Goal: Navigation & Orientation: Find specific page/section

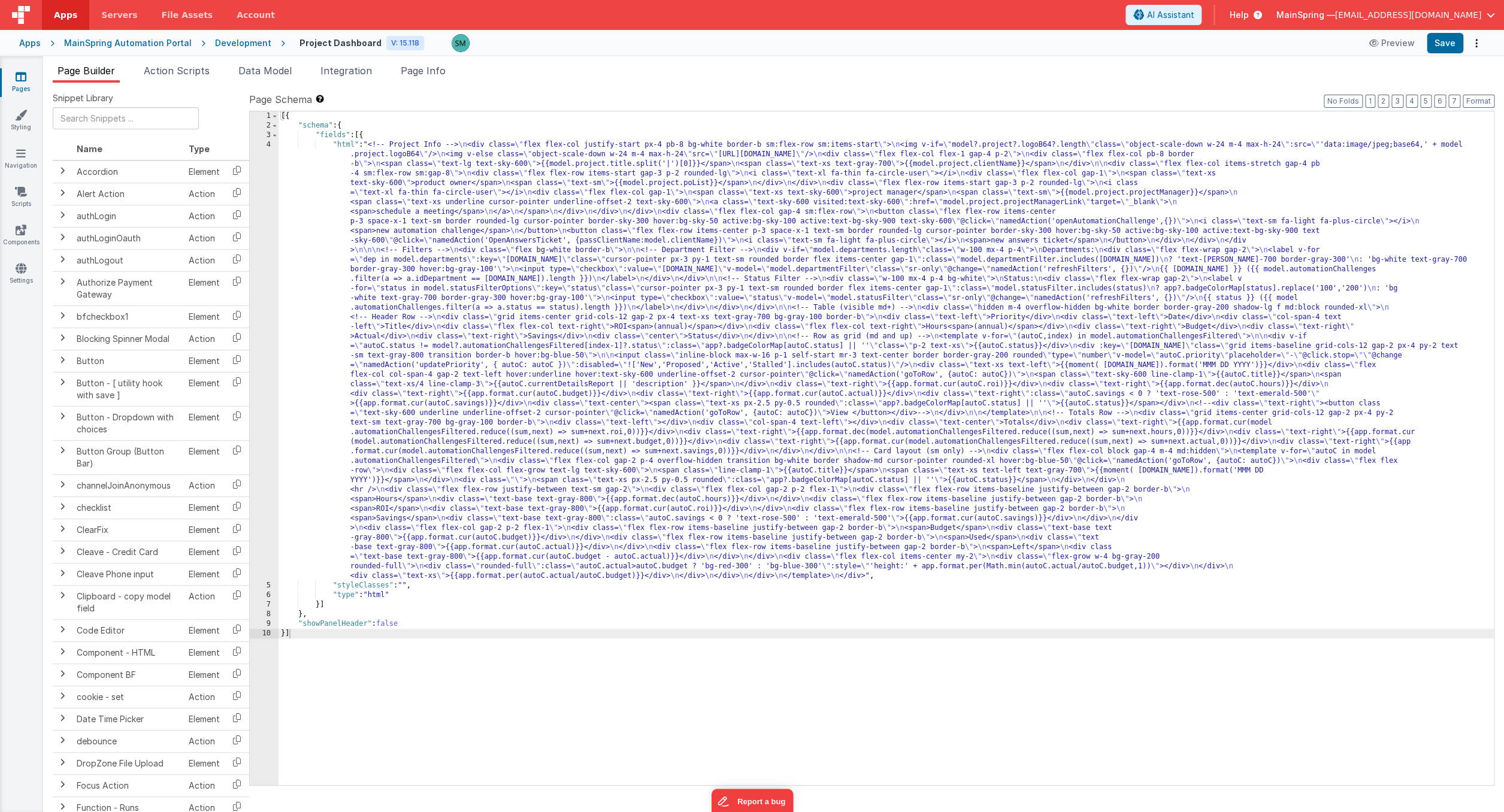
click at [641, 85] on div "Snippet Library Name Type Accordion Element Alert Action Action authLogin Actio…" at bounding box center [773, 456] width 1461 height 748
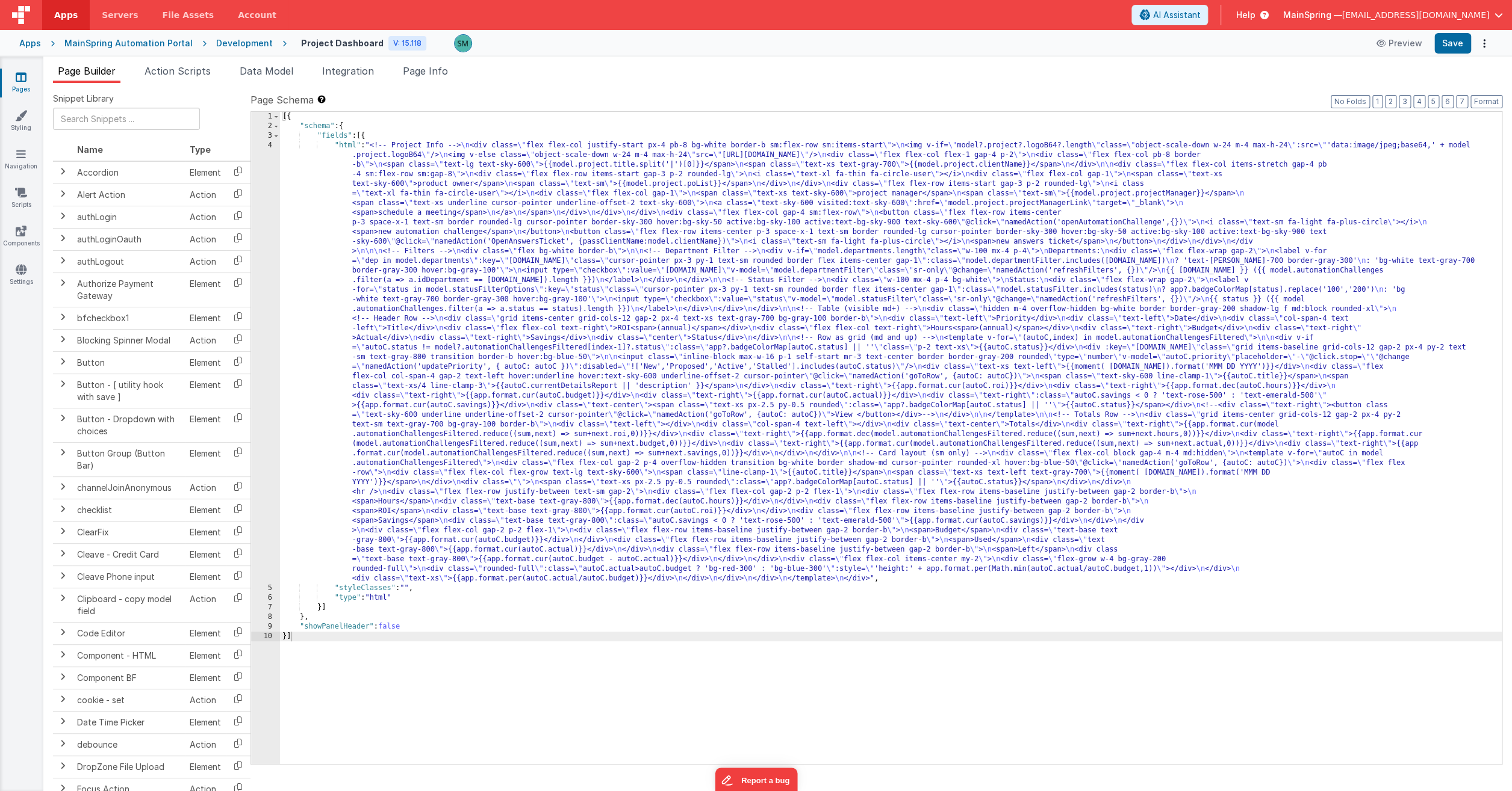
click at [435, 212] on div "[{ "schema" : { "fields" : [{ "html" : "<!-- Project Info --> \n <div class= \"…" at bounding box center [891, 448] width 1222 height 672
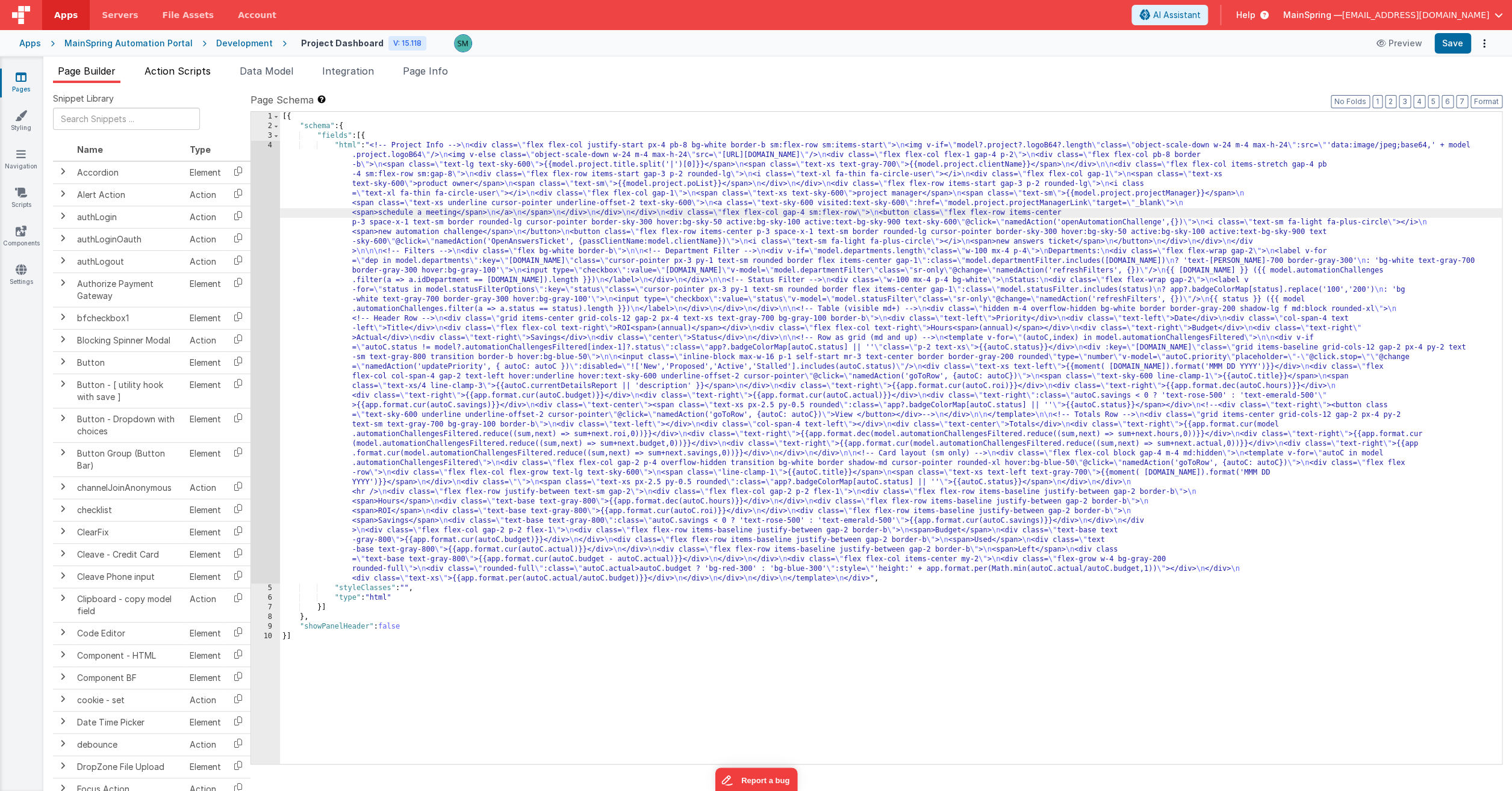
click at [181, 80] on li "Action Scripts" at bounding box center [177, 74] width 76 height 19
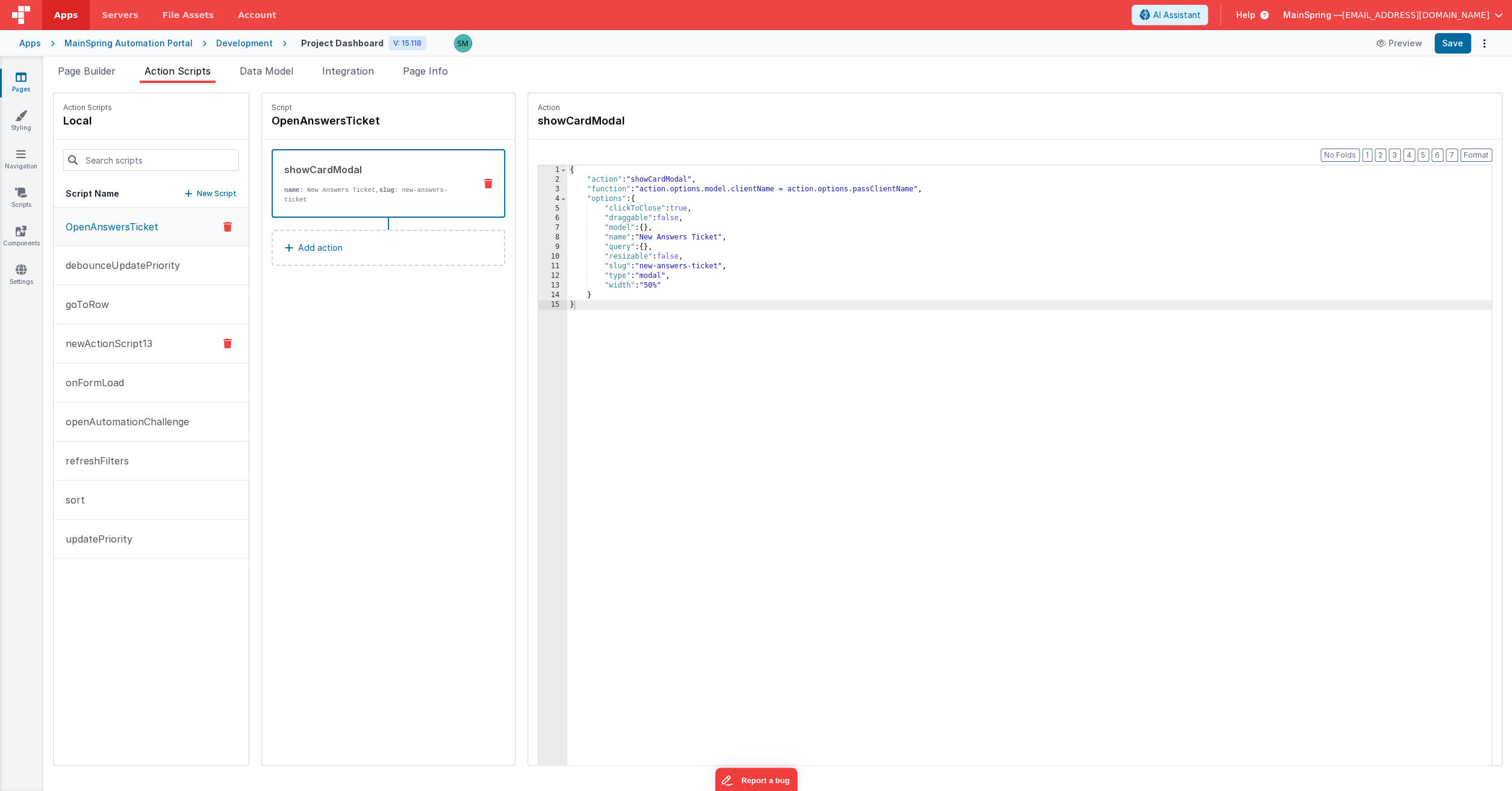
click at [145, 348] on p "newActionScript13" at bounding box center [105, 344] width 94 height 15
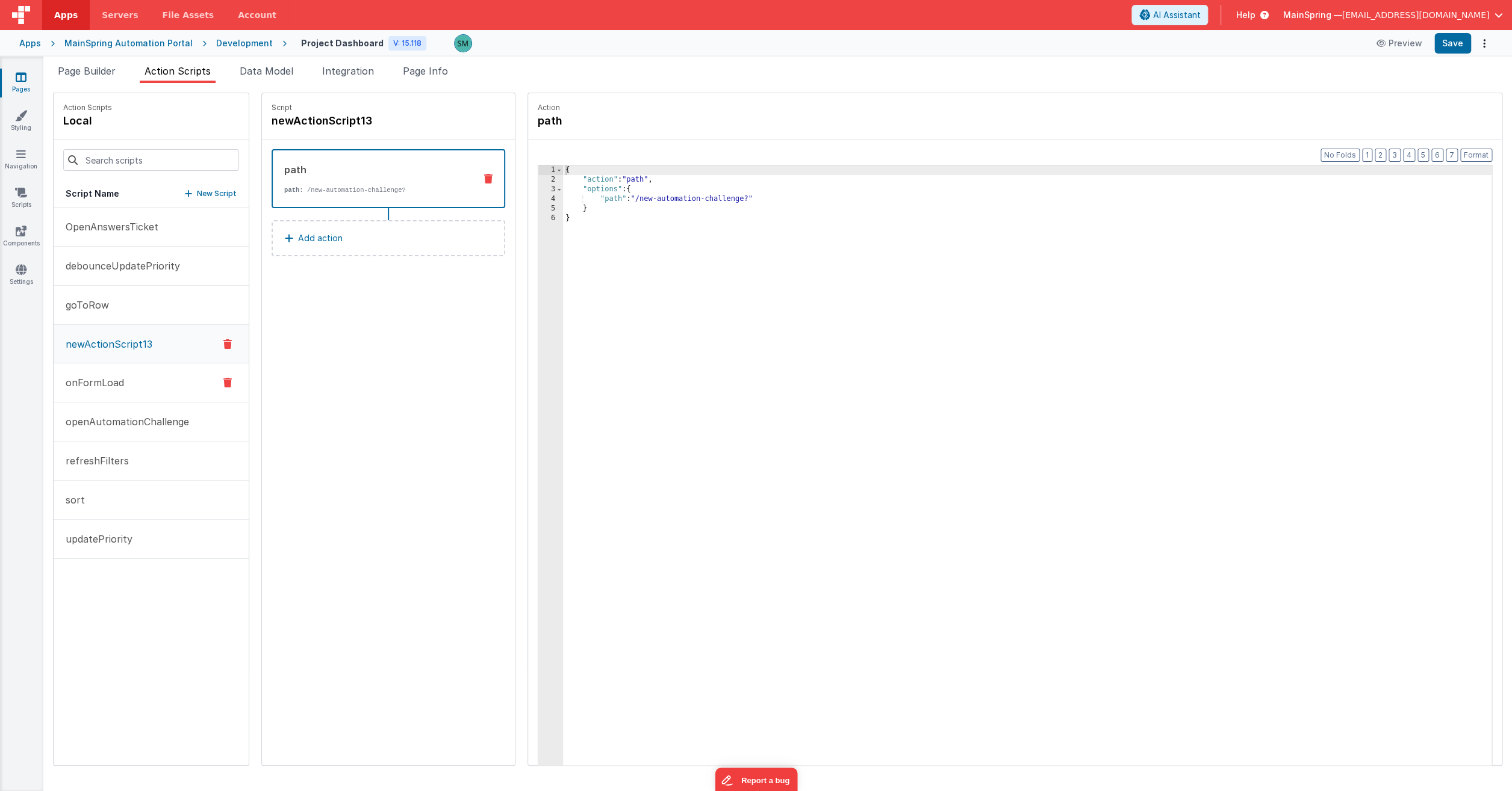
click at [103, 383] on p "onFormLoad" at bounding box center [90, 383] width 65 height 15
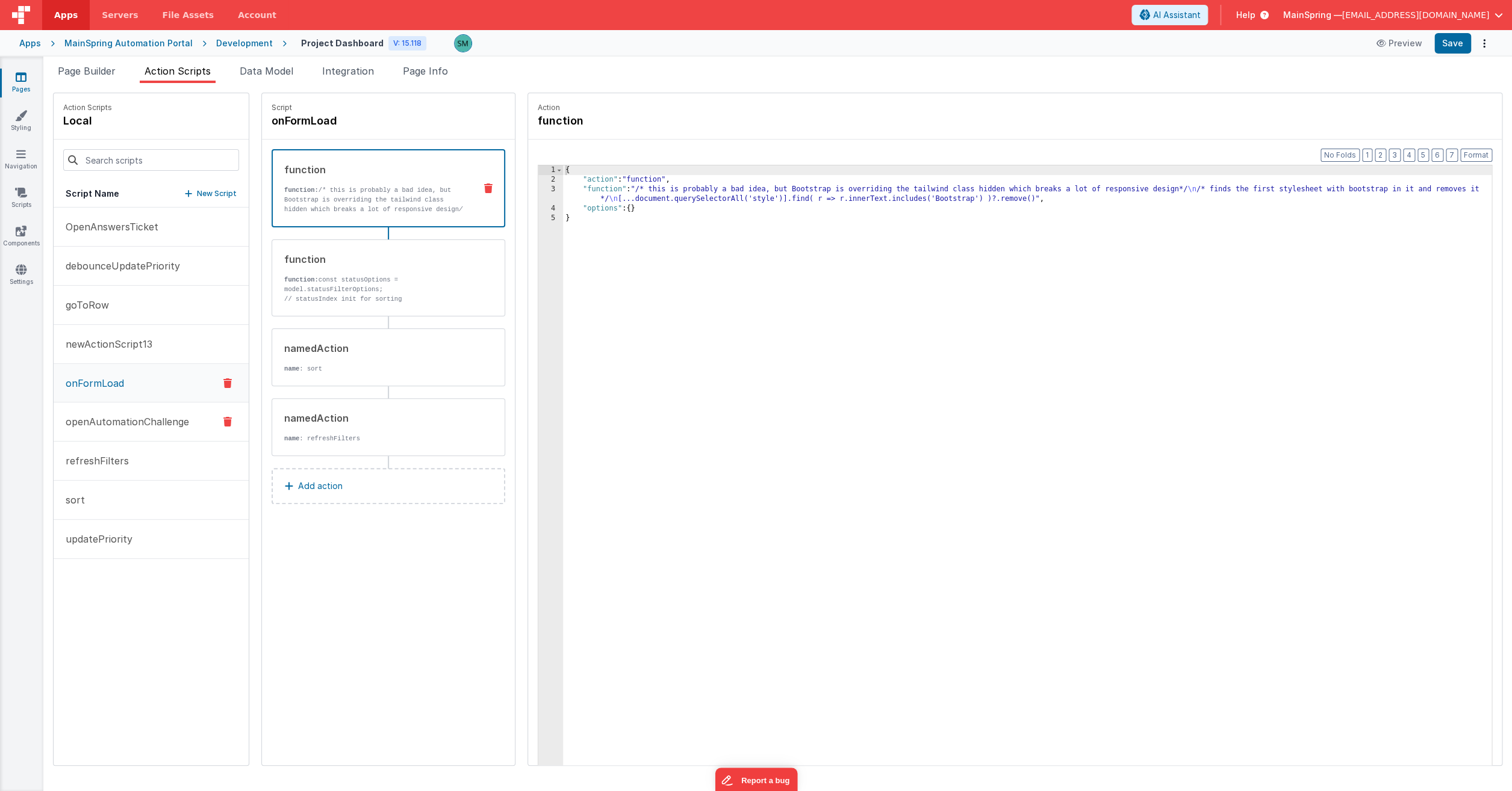
click at [101, 423] on p "openAutomationChallenge" at bounding box center [124, 422] width 131 height 15
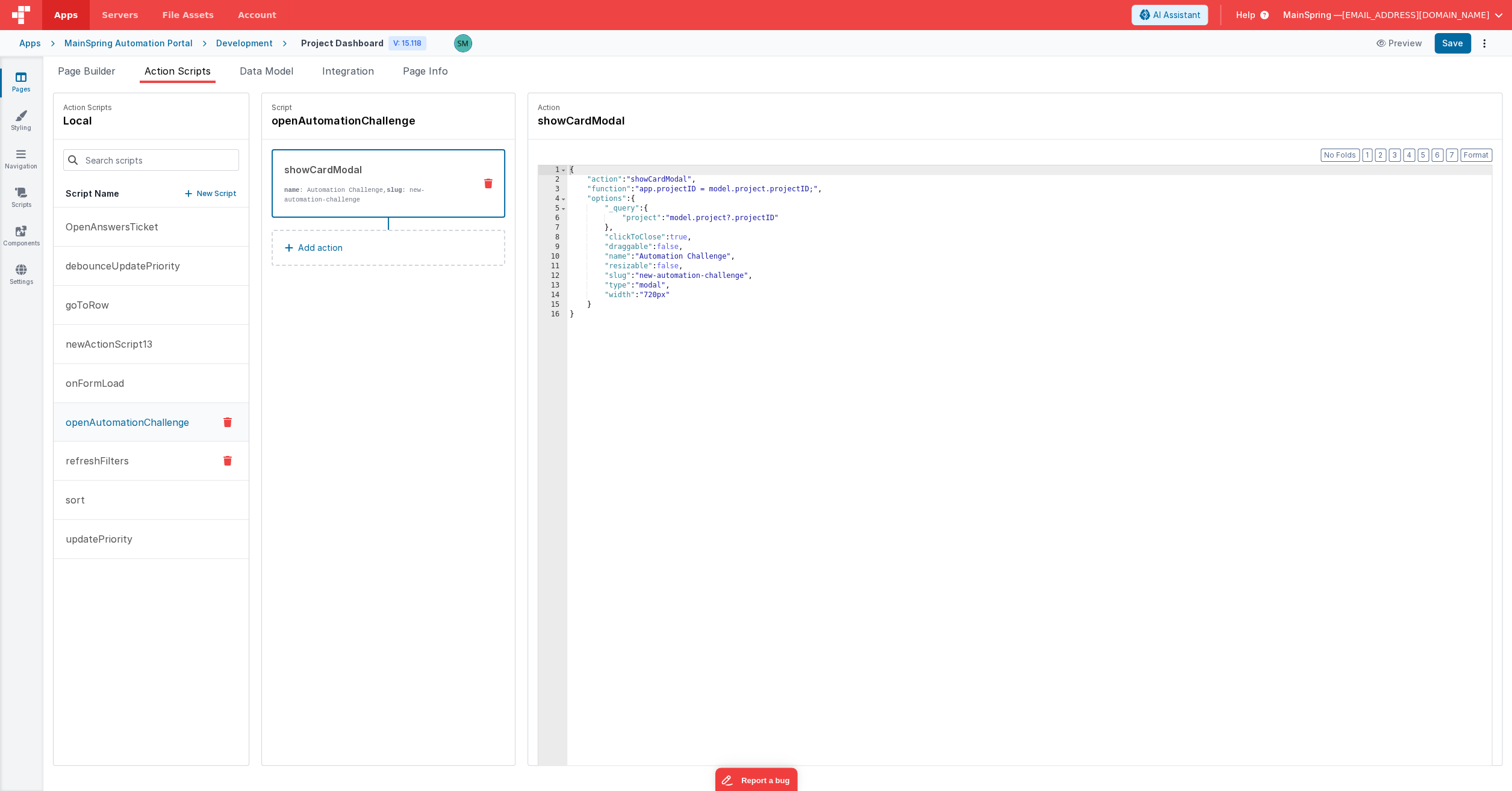
click at [100, 460] on p "refreshFilters" at bounding box center [93, 461] width 71 height 15
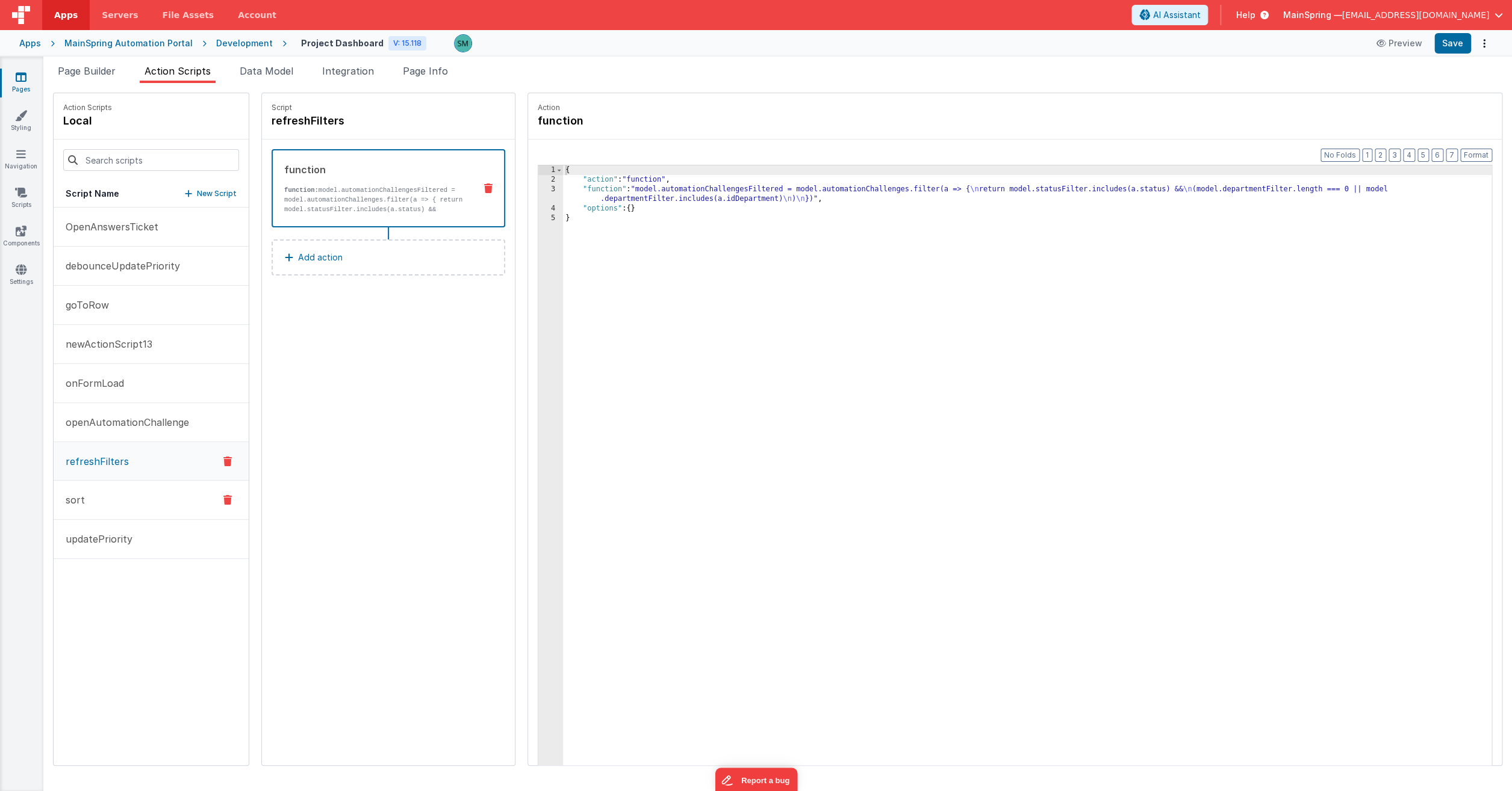
click at [78, 501] on p "sort" at bounding box center [71, 500] width 26 height 15
click at [84, 528] on button "updatePriority" at bounding box center [151, 539] width 195 height 39
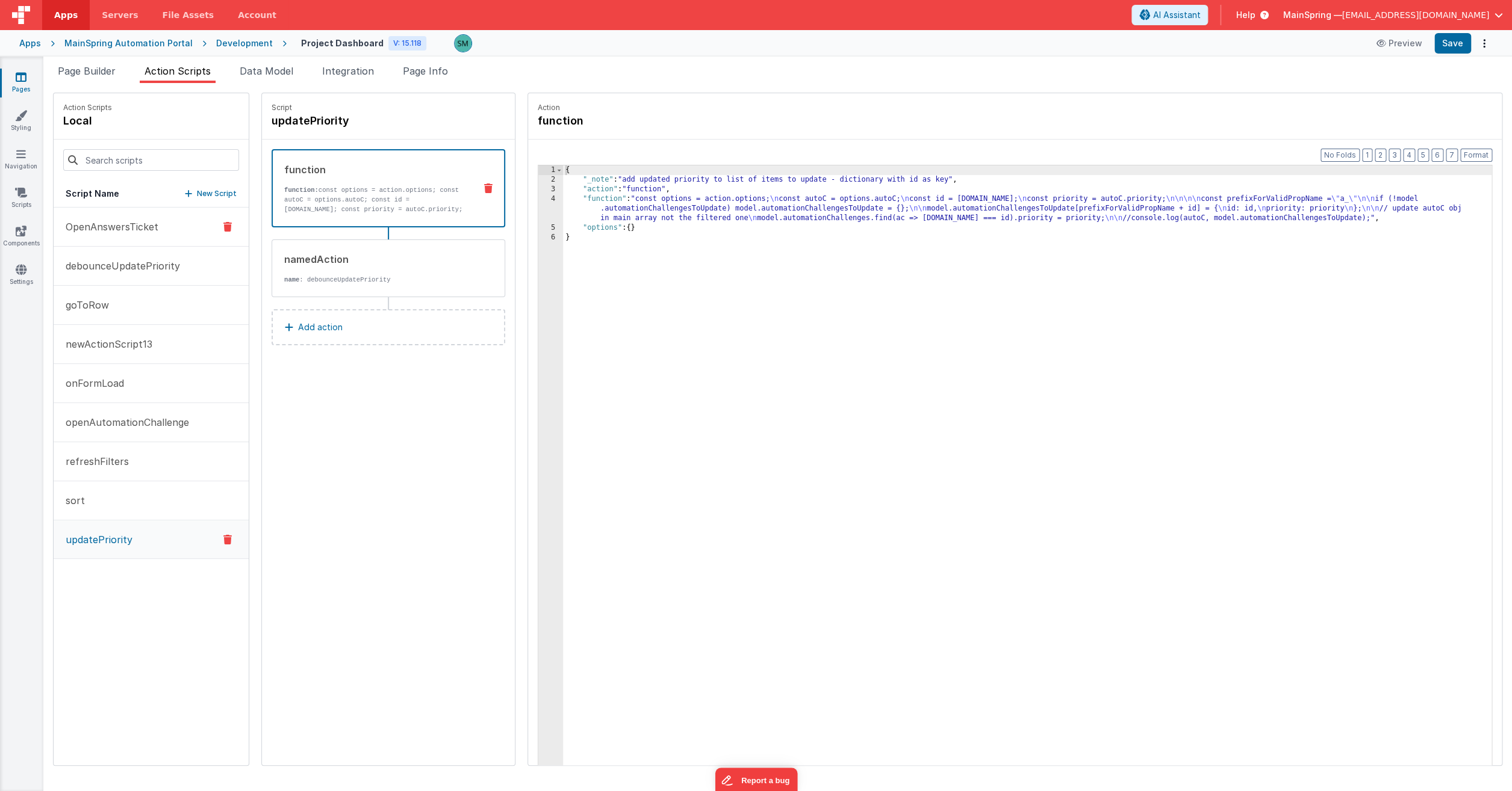
click at [97, 227] on p "OpenAnswersTicket" at bounding box center [108, 227] width 100 height 15
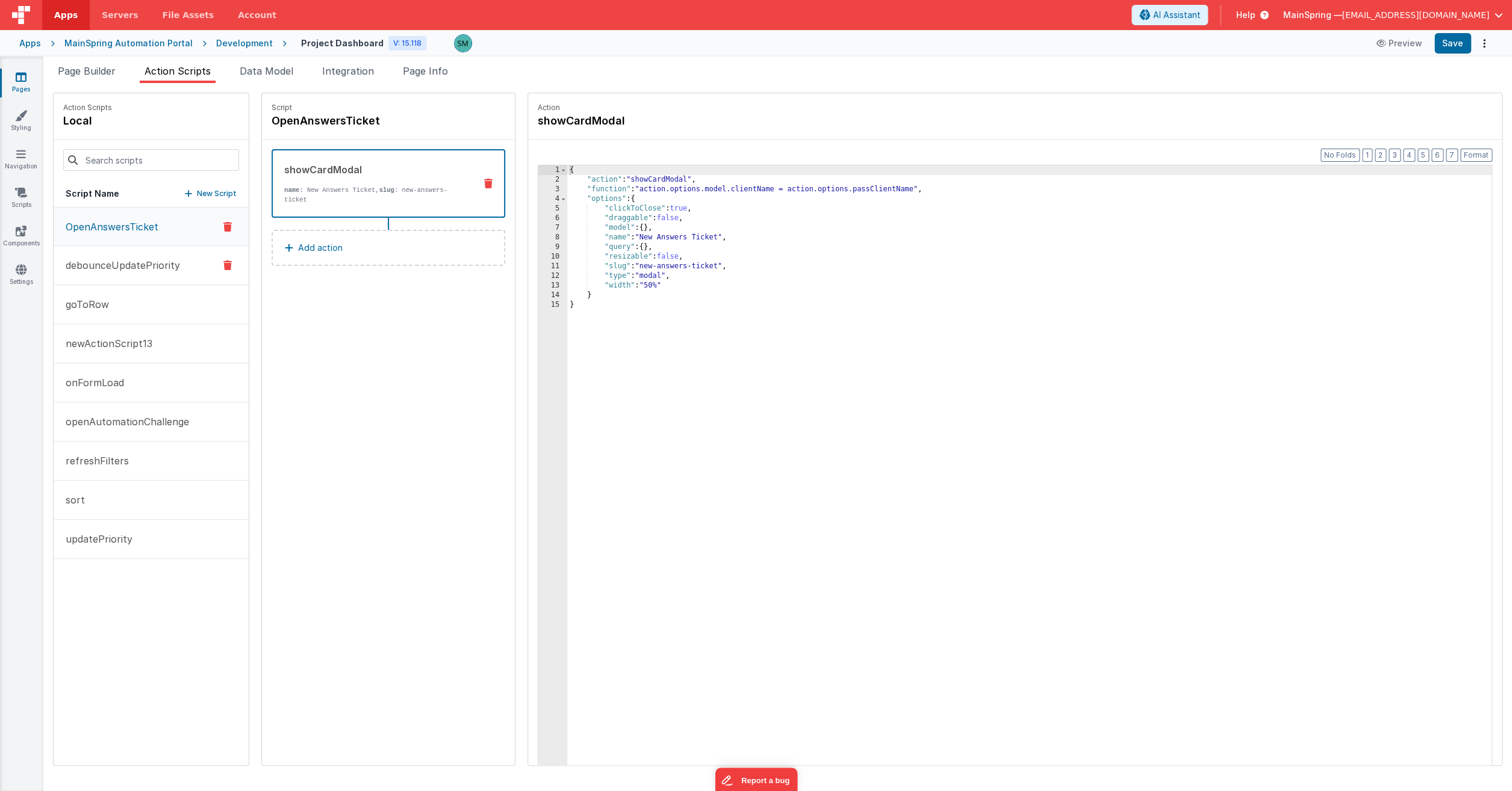
click at [101, 262] on p "debounceUpdatePriority" at bounding box center [118, 265] width 121 height 15
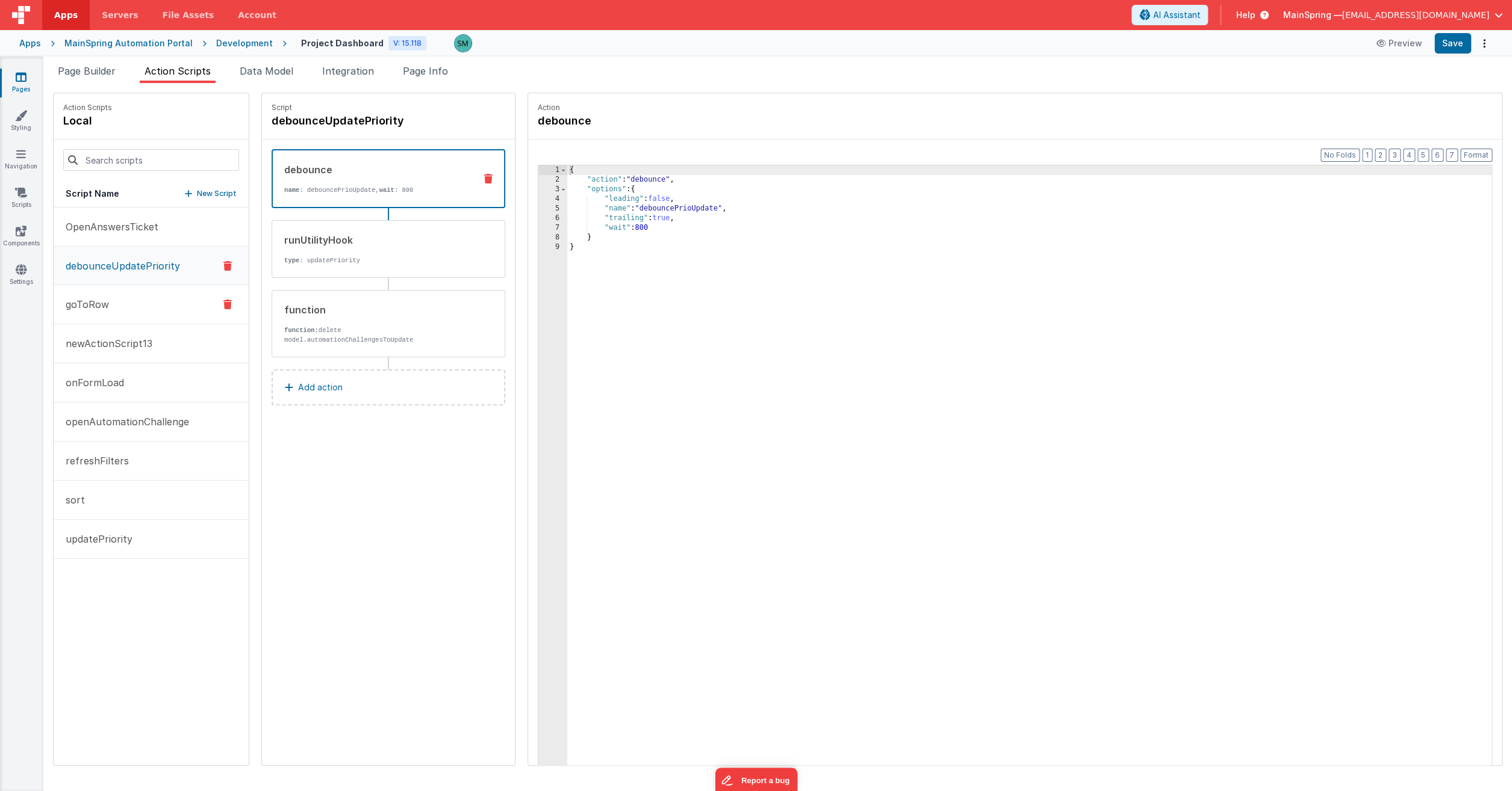
click at [121, 298] on button "goToRow" at bounding box center [151, 304] width 195 height 39
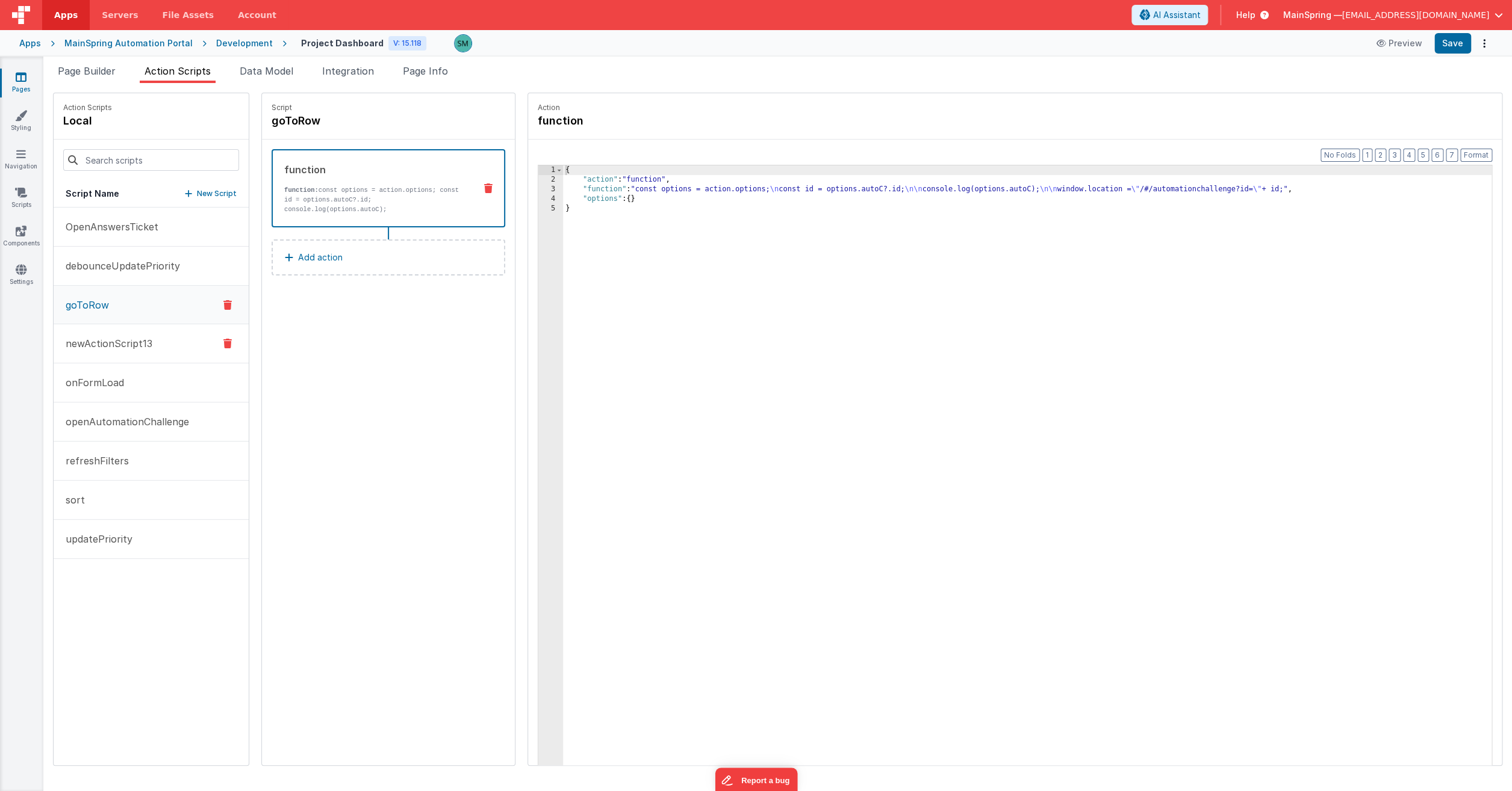
click at [137, 343] on p "newActionScript13" at bounding box center [105, 344] width 94 height 15
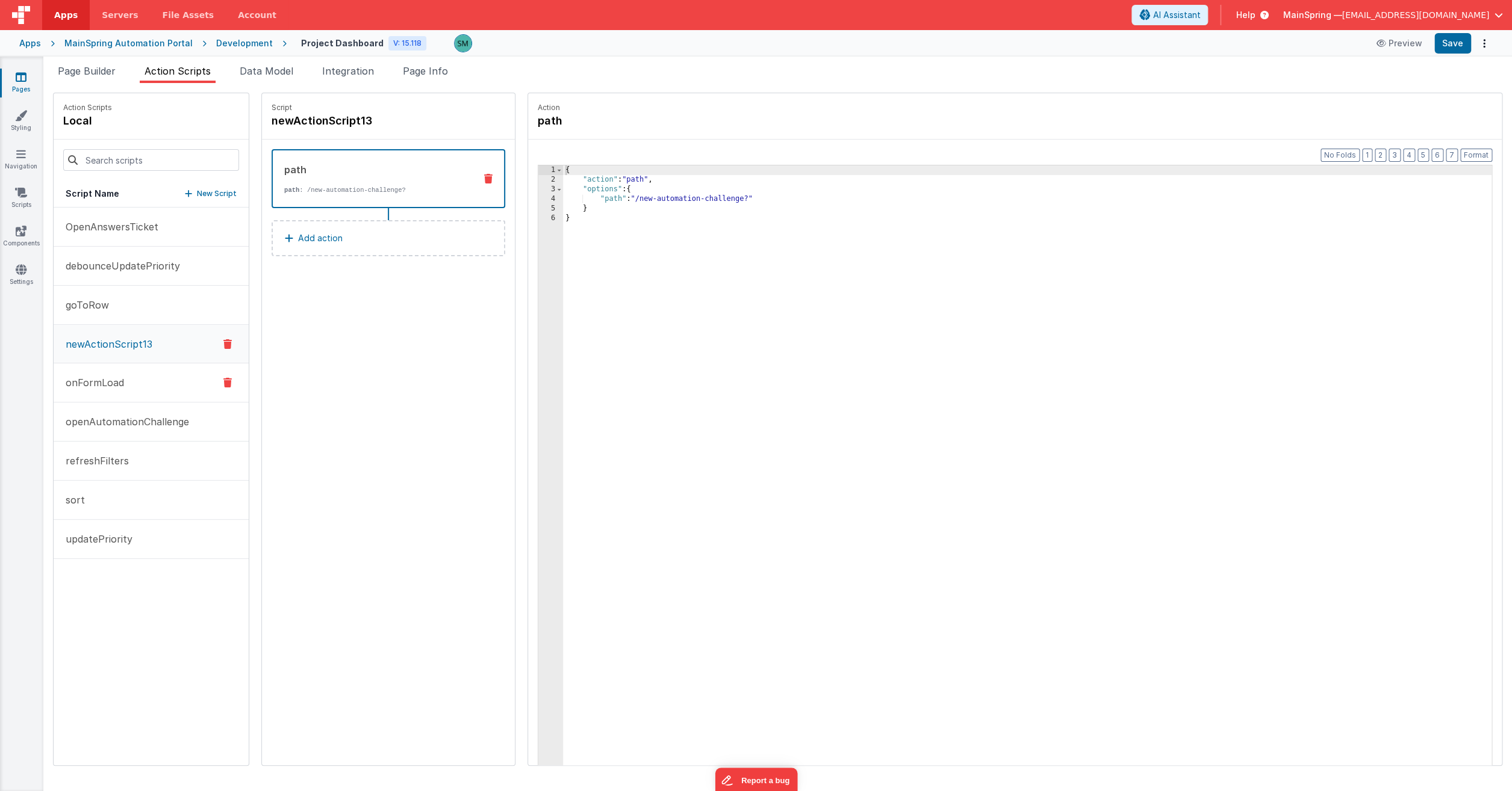
click at [120, 384] on p "onFormLoad" at bounding box center [90, 383] width 65 height 15
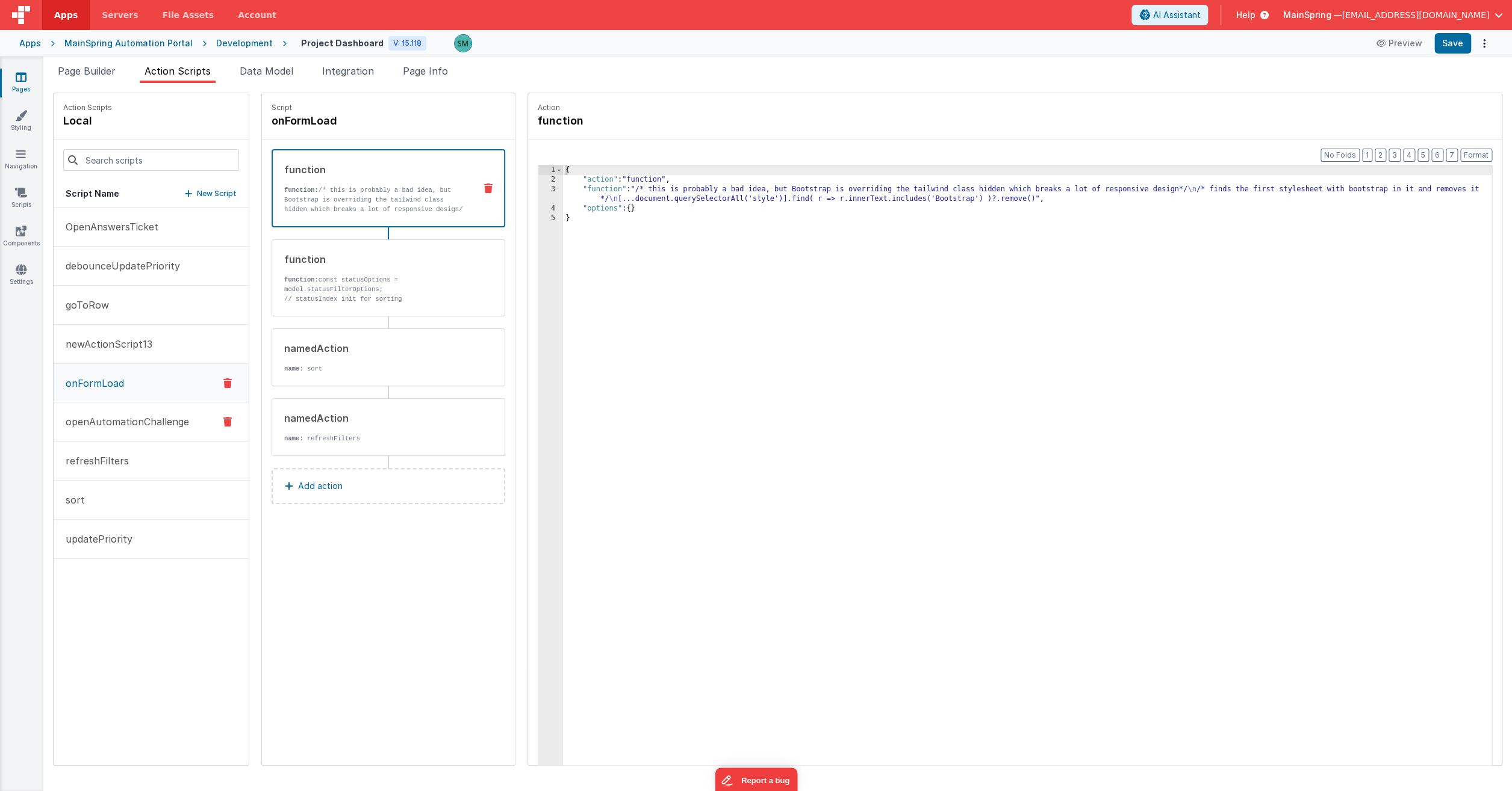
click at [124, 426] on p "openAutomationChallenge" at bounding box center [124, 422] width 131 height 15
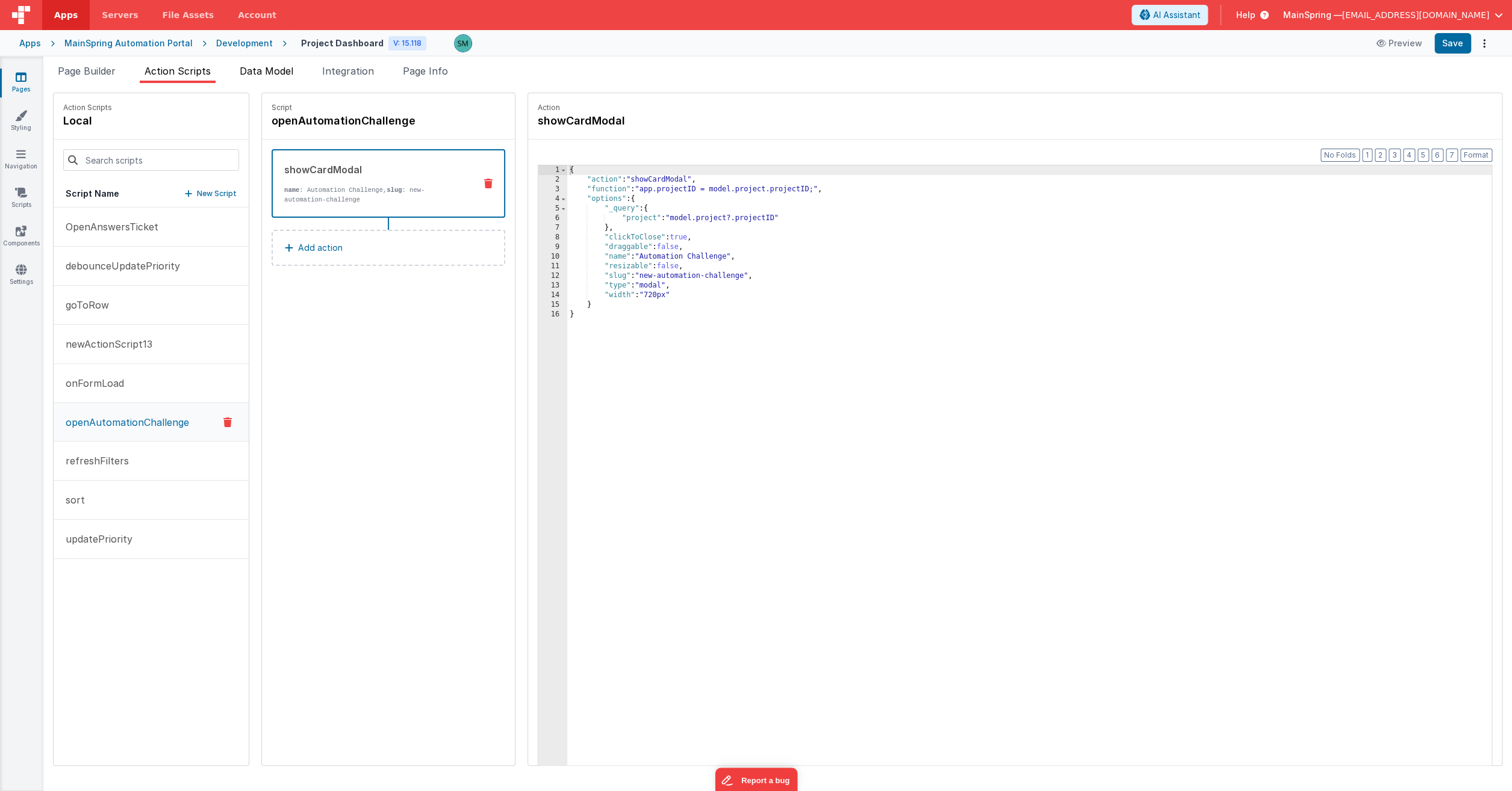
click at [276, 69] on span "Data Model" at bounding box center [266, 71] width 54 height 12
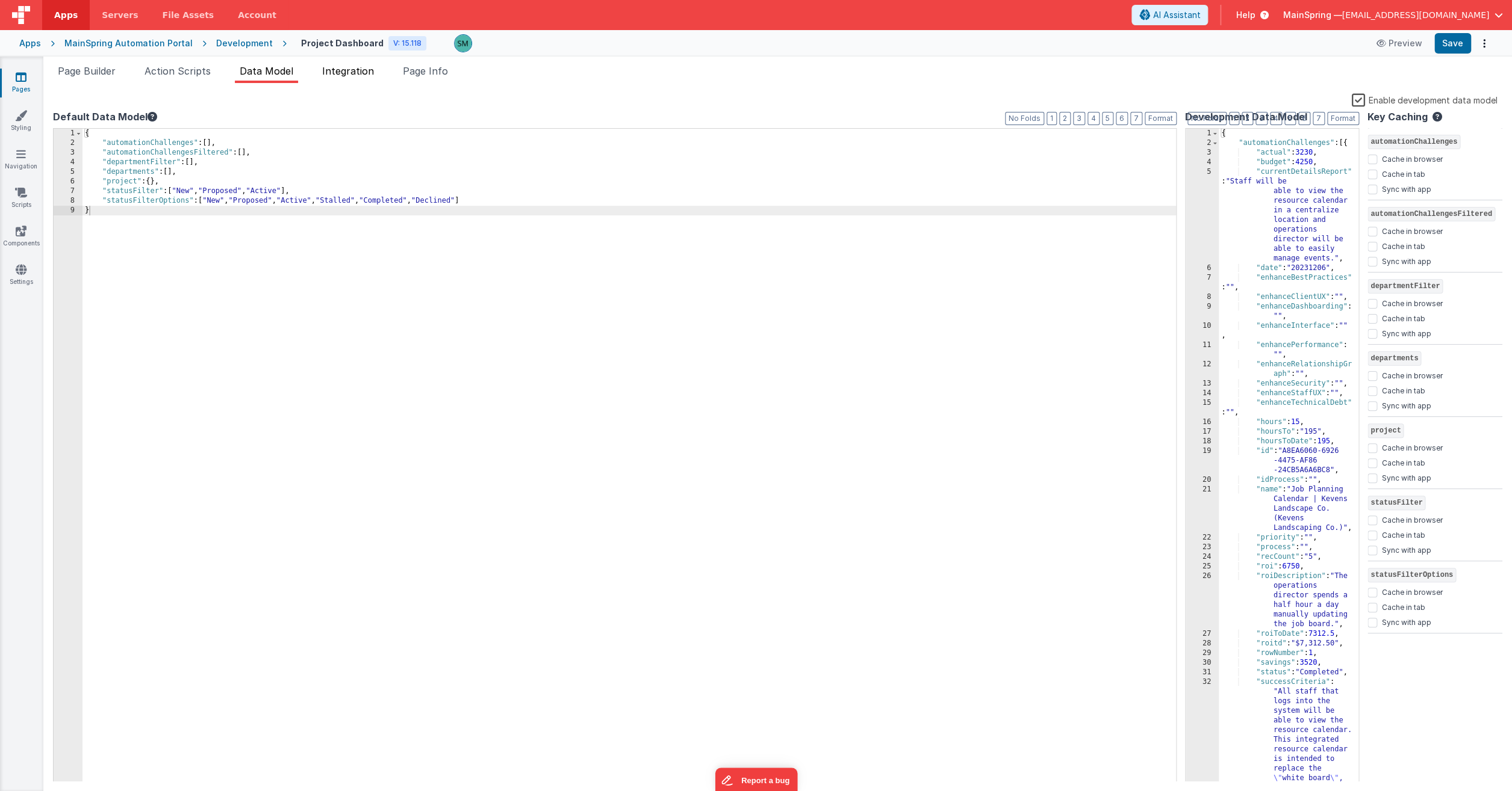
click at [341, 68] on span "Integration" at bounding box center [348, 71] width 51 height 12
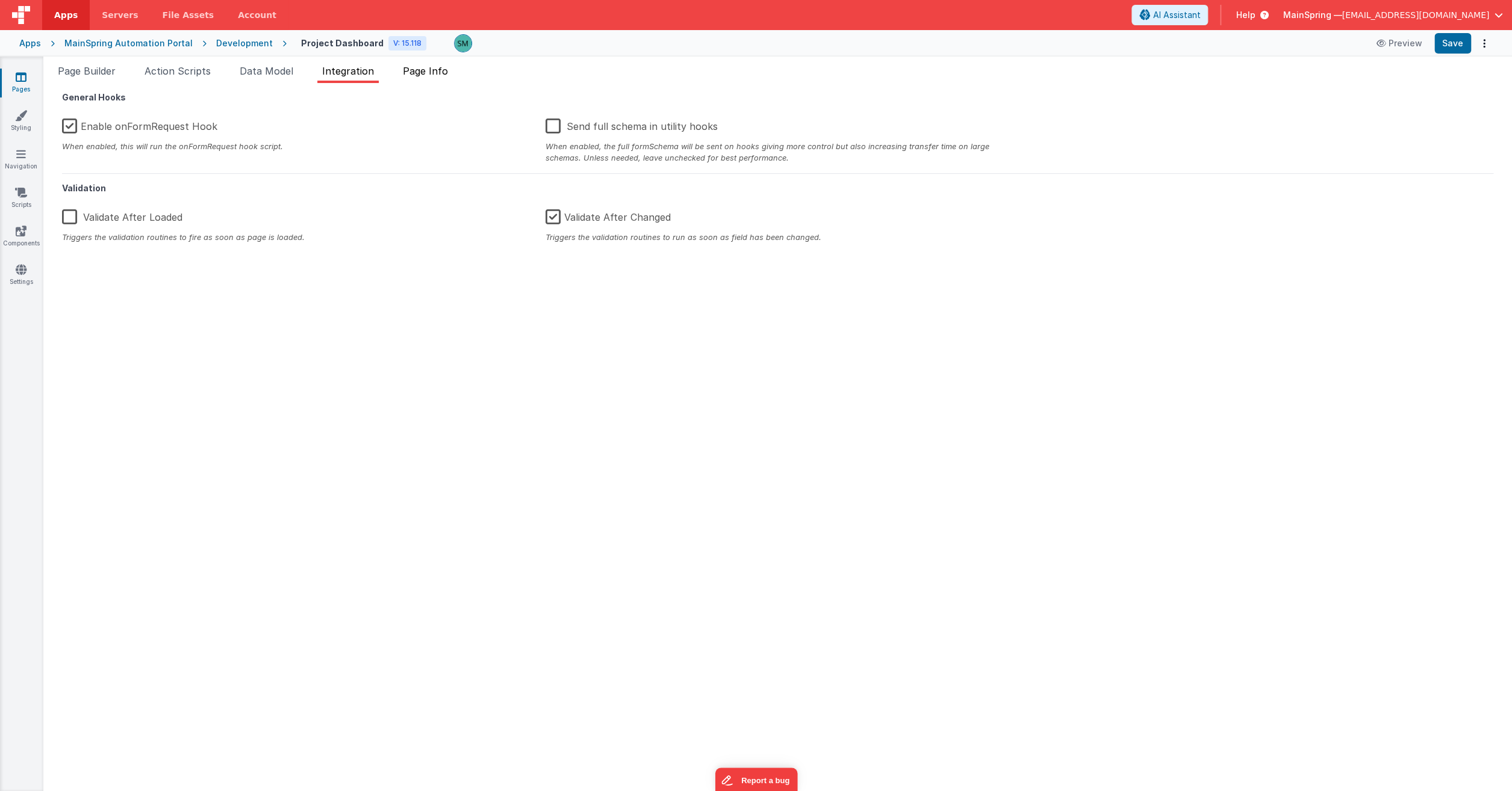
click at [438, 69] on span "Page Info" at bounding box center [425, 71] width 45 height 12
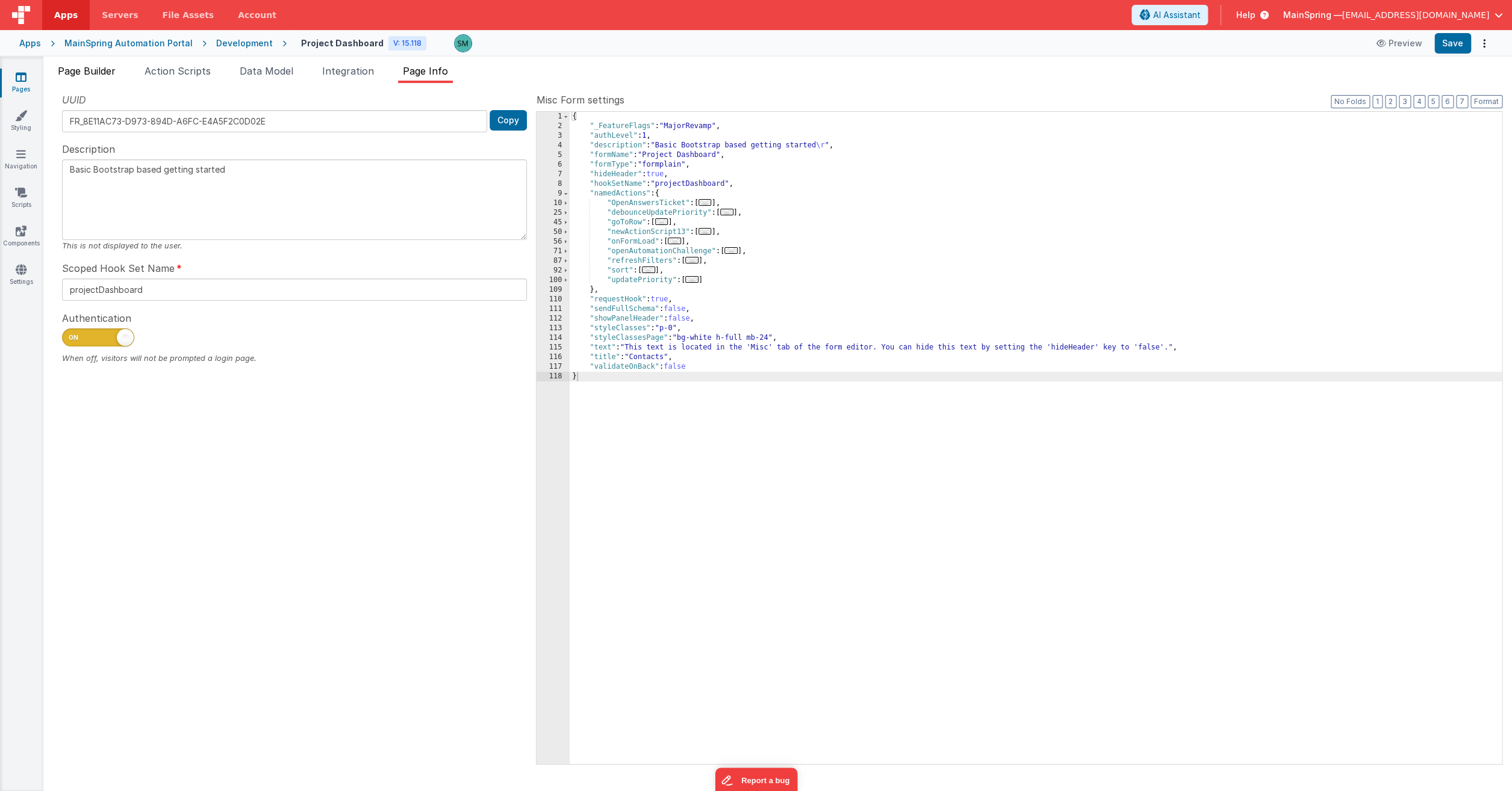
click at [105, 75] on span "Page Builder" at bounding box center [87, 71] width 58 height 12
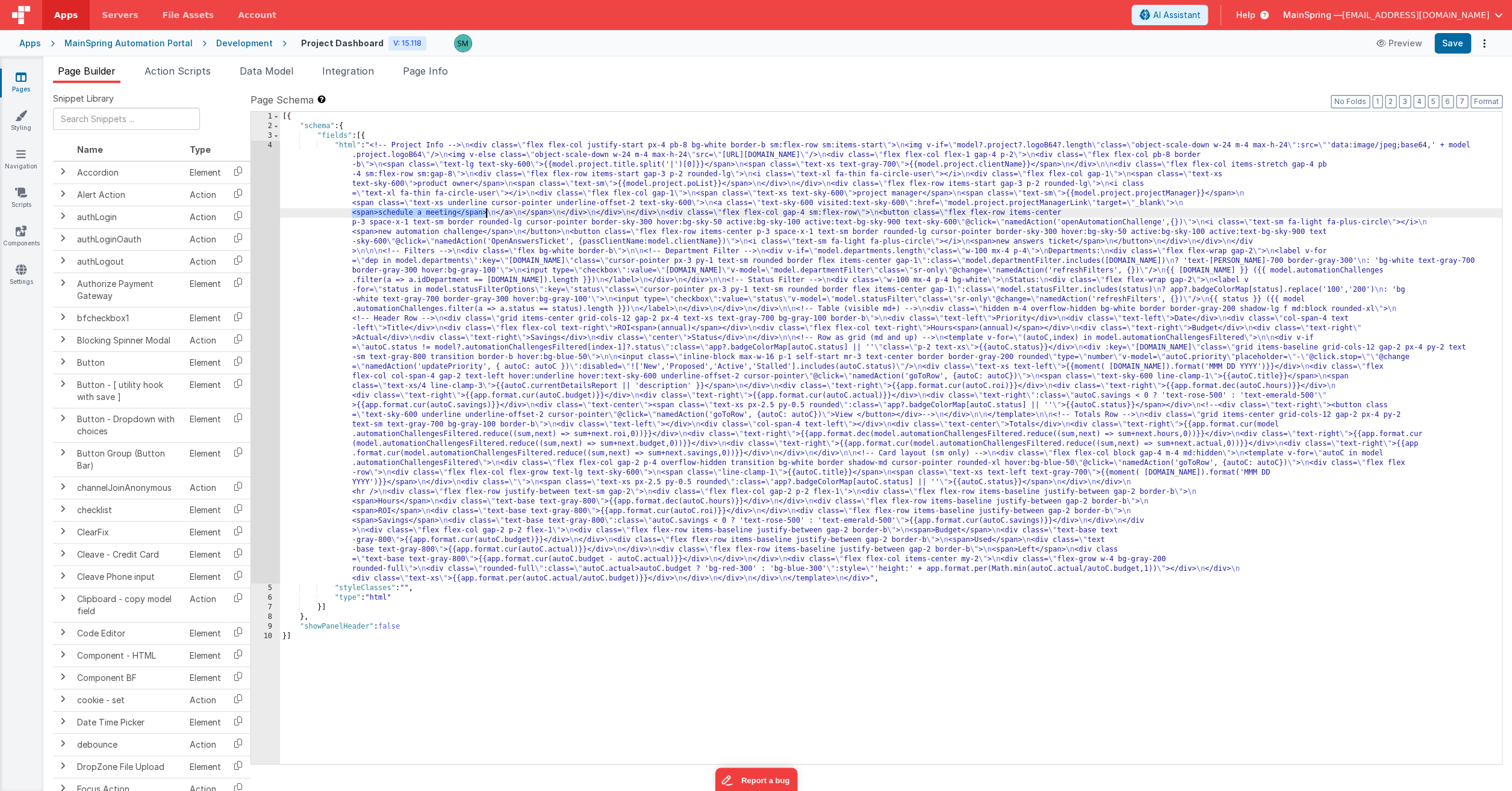
drag, startPoint x: 348, startPoint y: 212, endPoint x: 485, endPoint y: 216, distance: 137.1
click at [485, 216] on div "[{ "schema" : { "fields" : [{ "html" : "<!-- Project Info --> \n <div class= \"…" at bounding box center [891, 448] width 1222 height 672
click at [260, 73] on span "Data Model" at bounding box center [266, 71] width 54 height 12
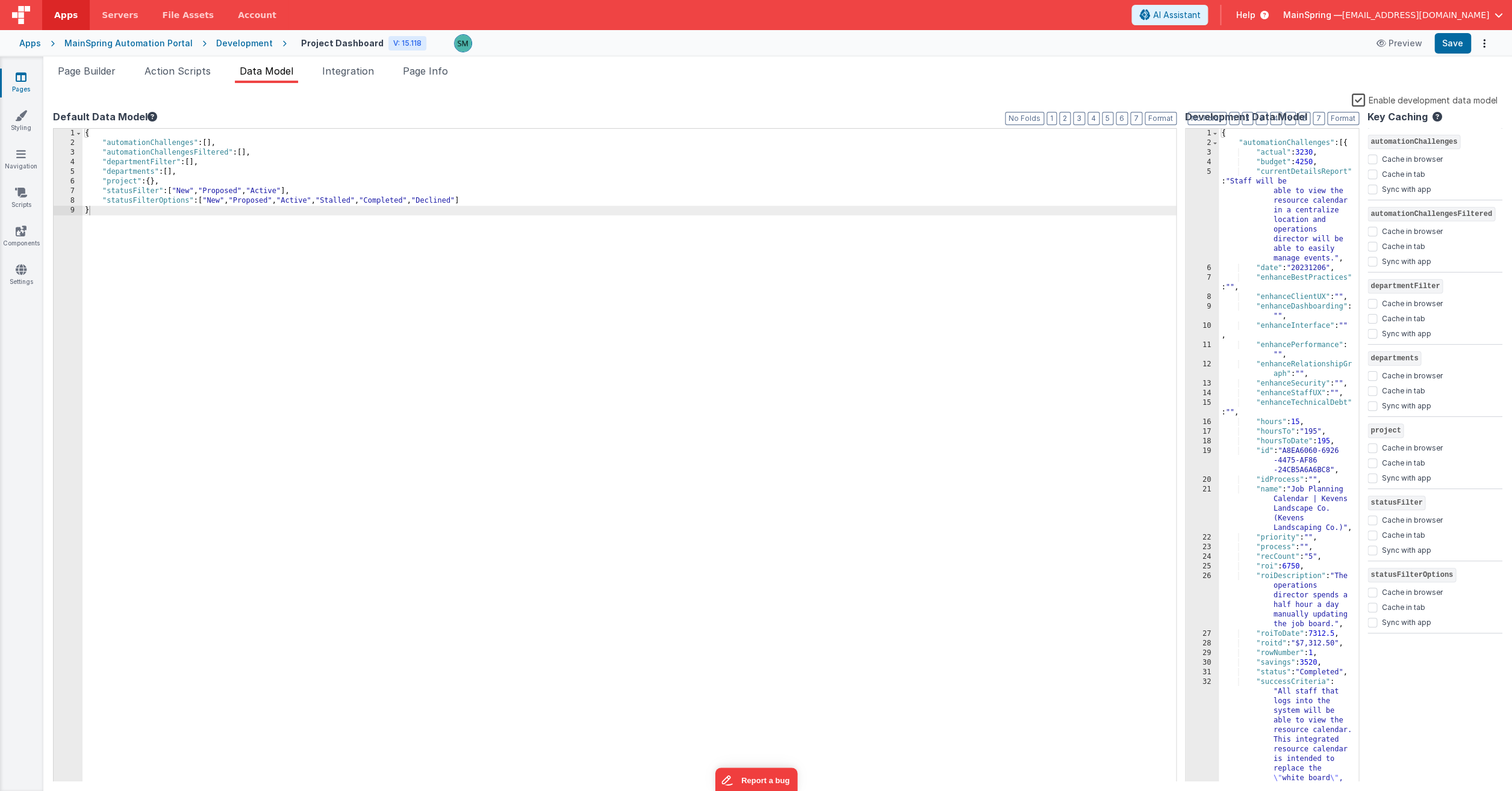
drag, startPoint x: 1188, startPoint y: 473, endPoint x: 1053, endPoint y: 469, distance: 135.1
click at [1053, 469] on div "Default Data Model Format 7 6 5 4 3 2 1 No Folds 1 2 3 4 5 6 7 8 9 { "automatio…" at bounding box center [777, 445] width 1449 height 672
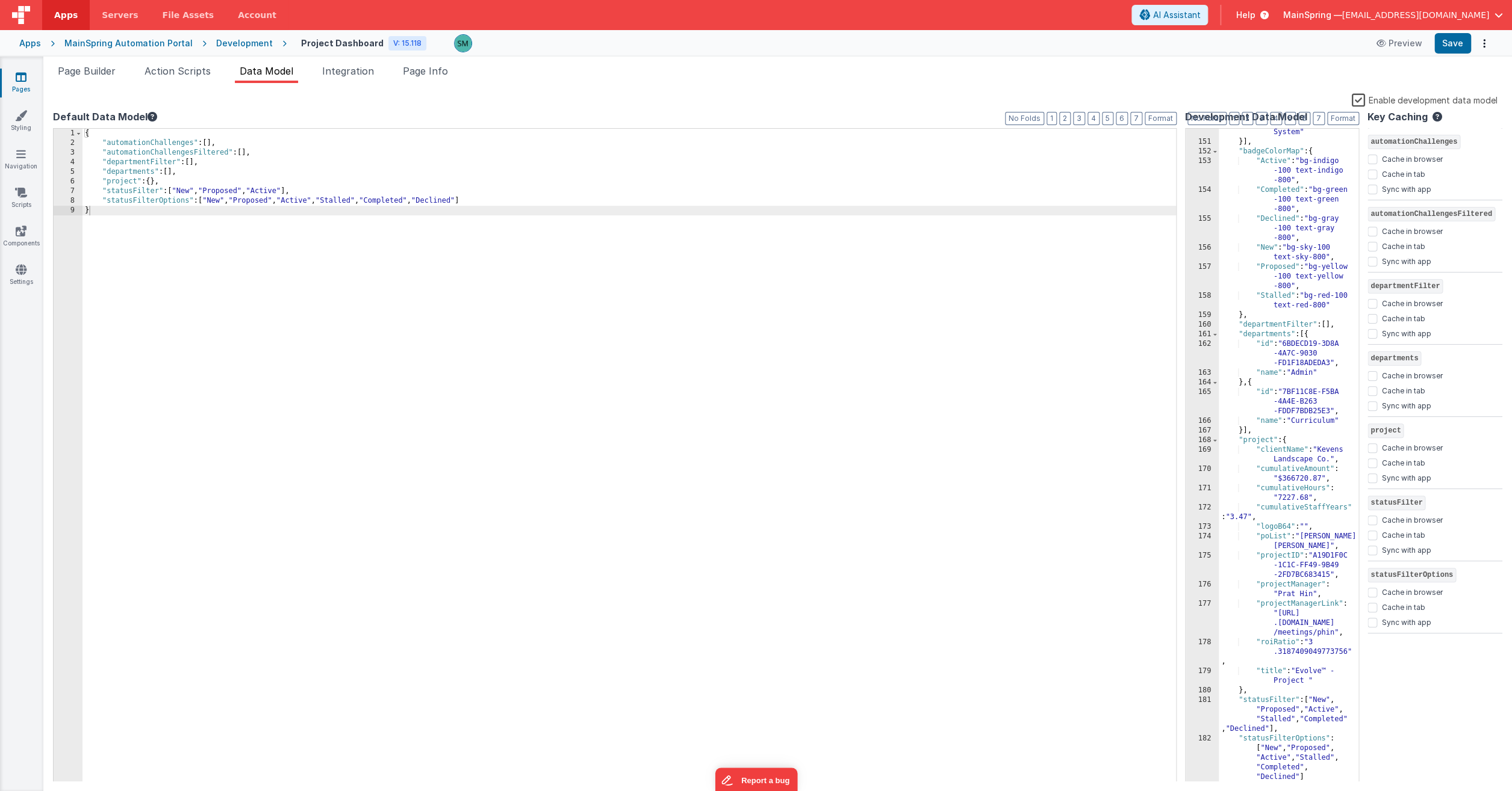
scroll to position [3515, 0]
click at [151, 71] on span "Action Scripts" at bounding box center [177, 71] width 66 height 12
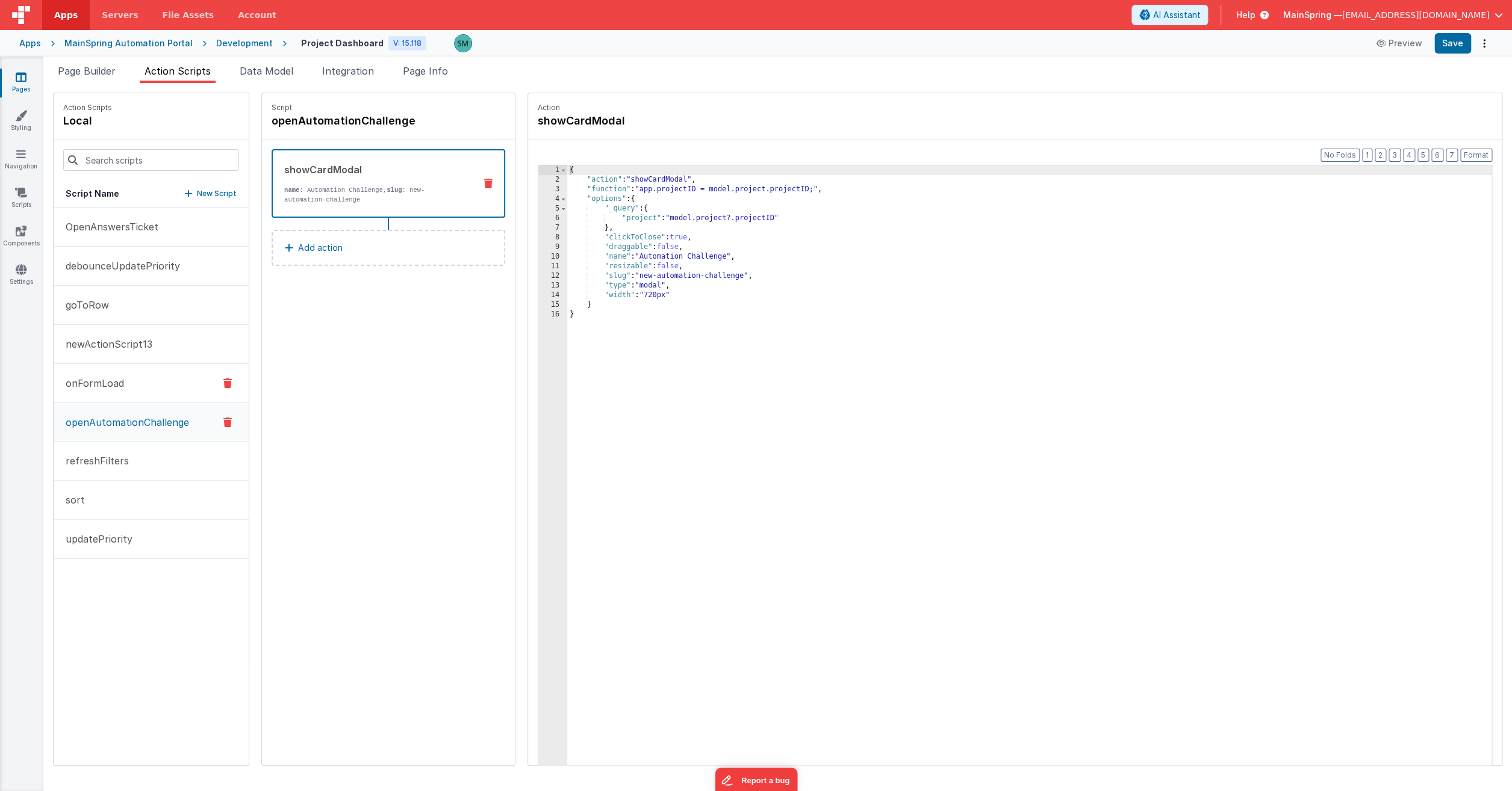
click at [149, 376] on button "onFormLoad" at bounding box center [151, 383] width 195 height 39
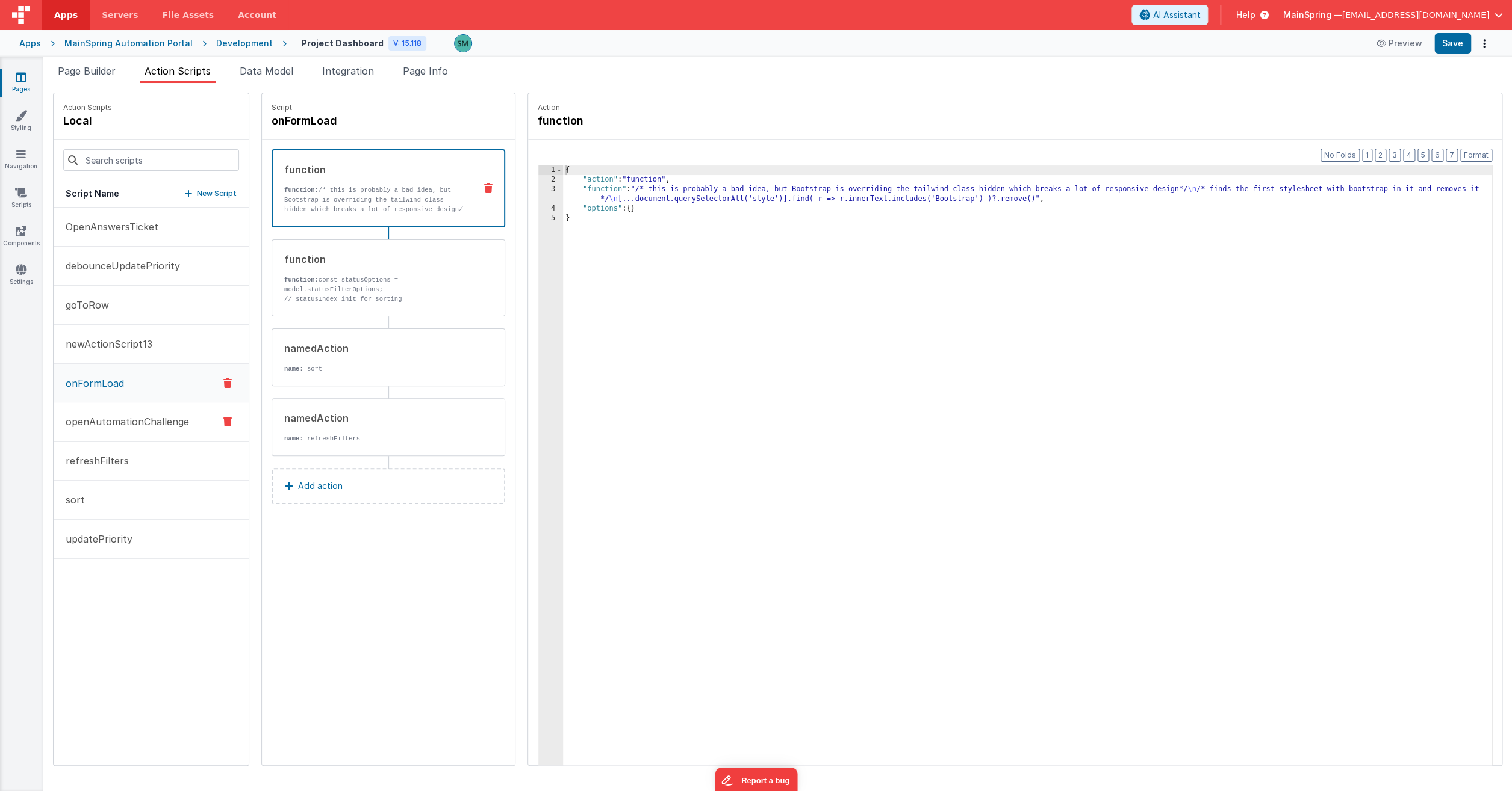
click at [120, 417] on p "openAutomationChallenge" at bounding box center [124, 422] width 131 height 15
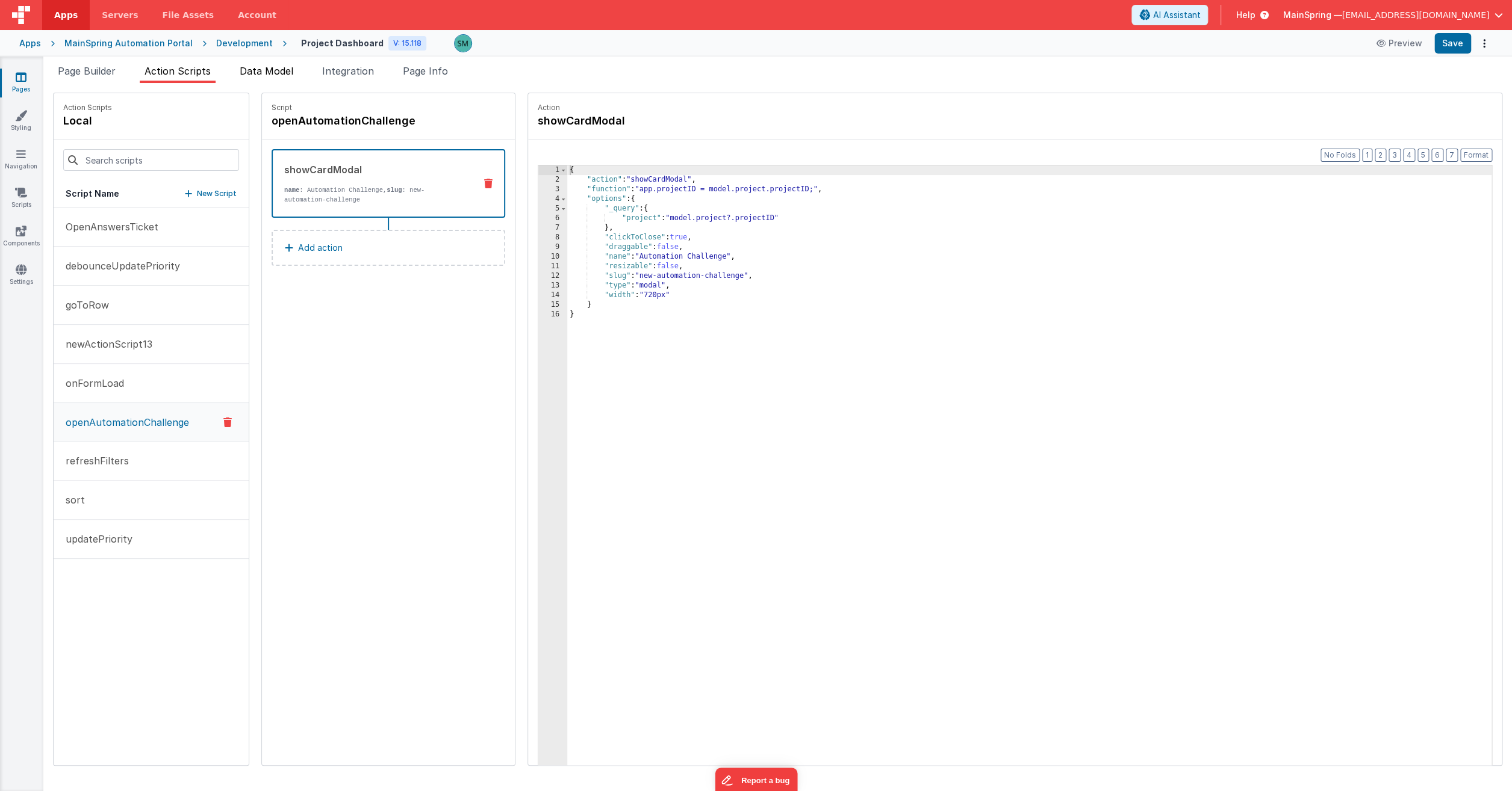
click at [255, 71] on span "Data Model" at bounding box center [266, 71] width 54 height 12
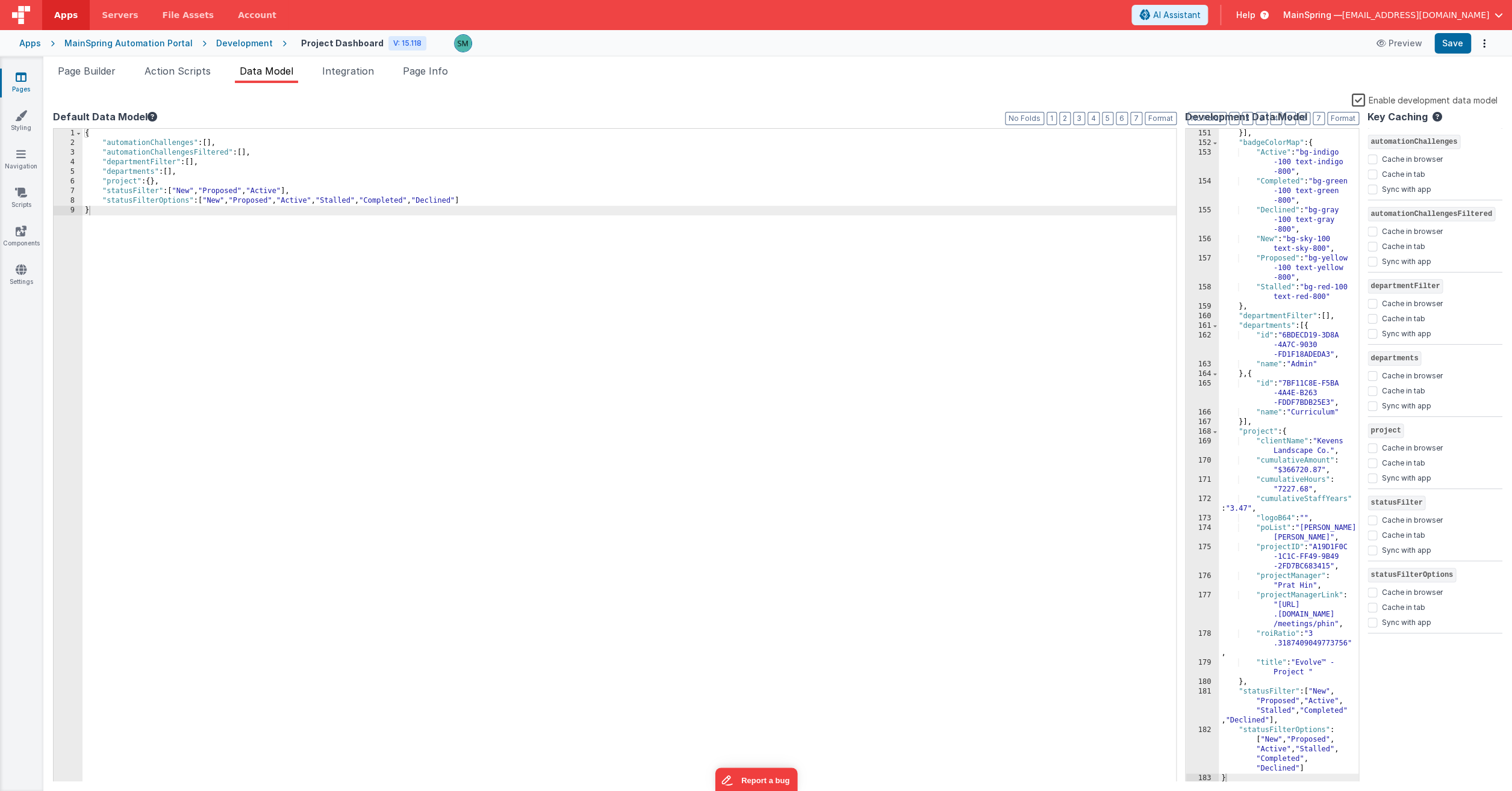
scroll to position [3513, 0]
click at [203, 75] on span "Action Scripts" at bounding box center [177, 71] width 66 height 12
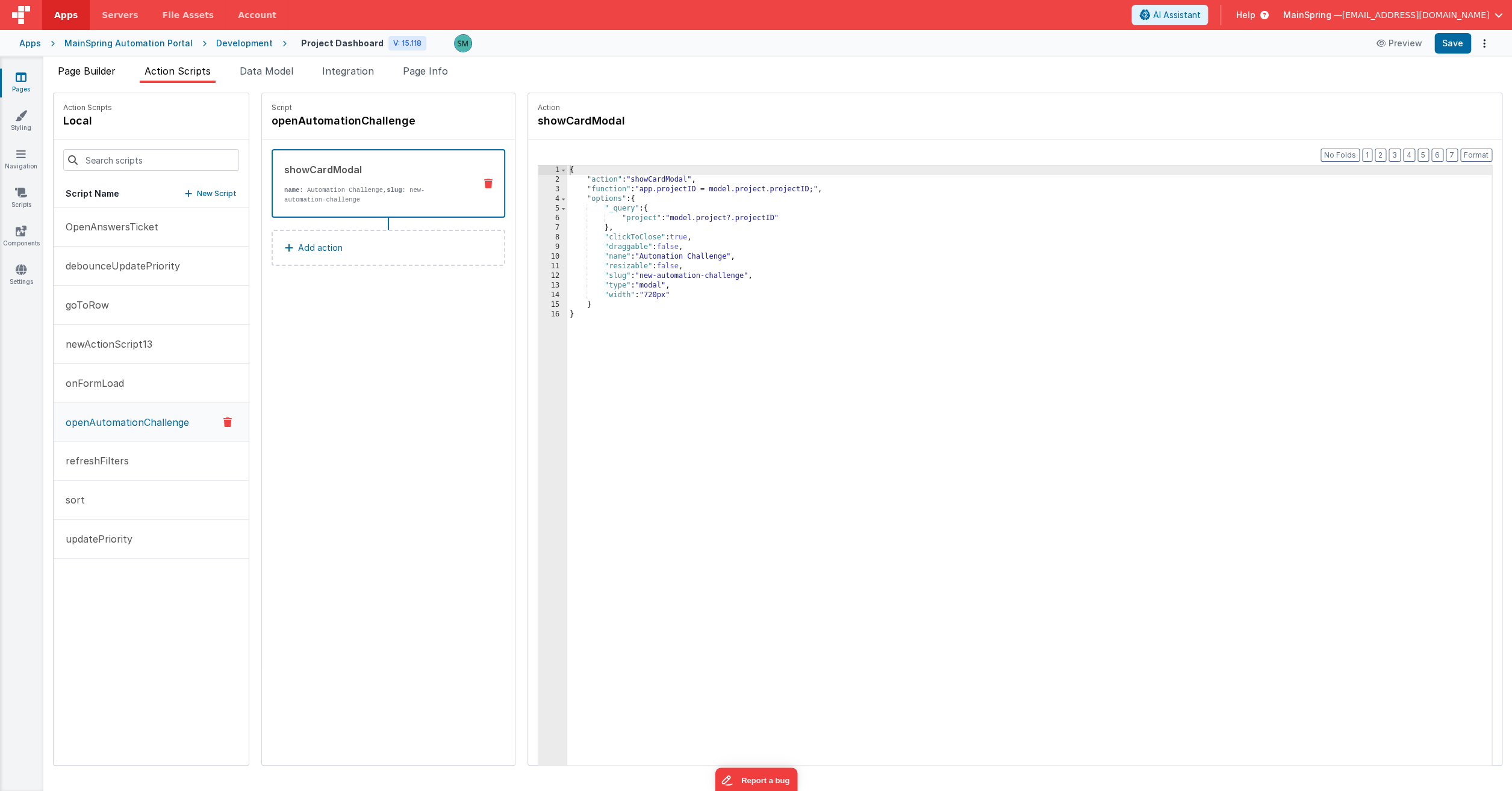
click at [110, 77] on span "Page Builder" at bounding box center [87, 71] width 58 height 12
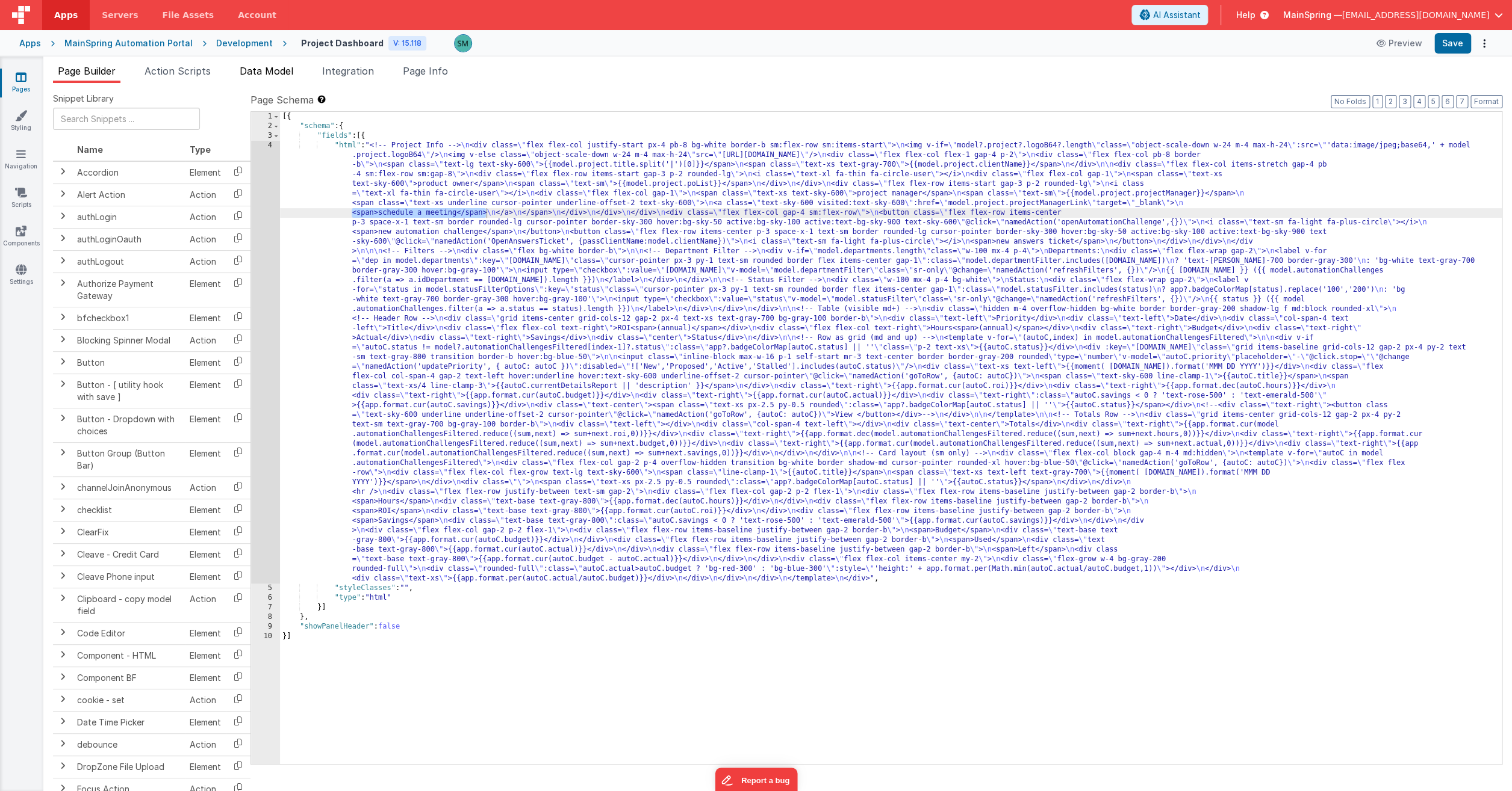
click at [285, 70] on span "Data Model" at bounding box center [266, 71] width 54 height 12
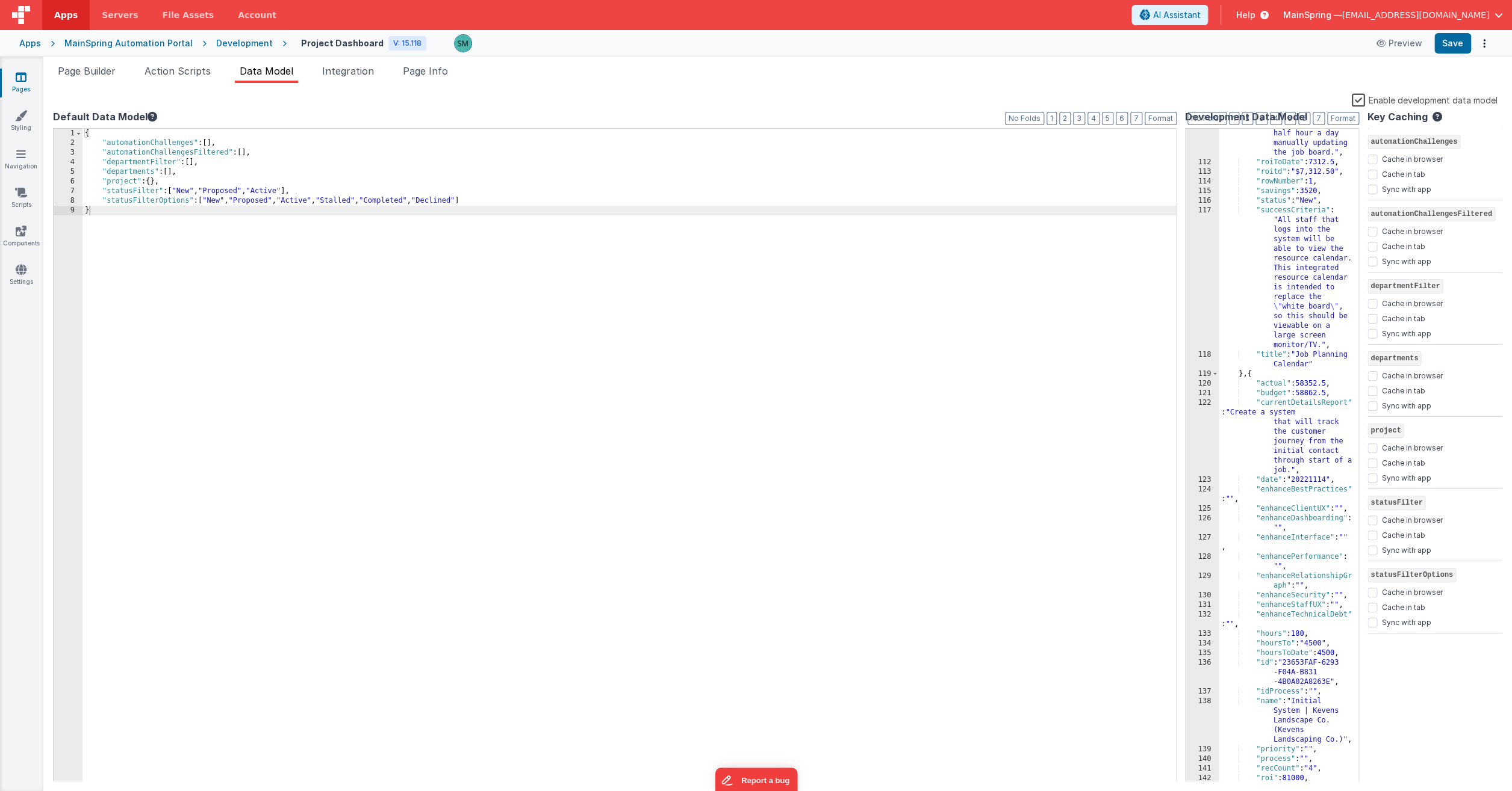
scroll to position [2605, 0]
click at [87, 69] on span "Page Builder" at bounding box center [87, 71] width 58 height 12
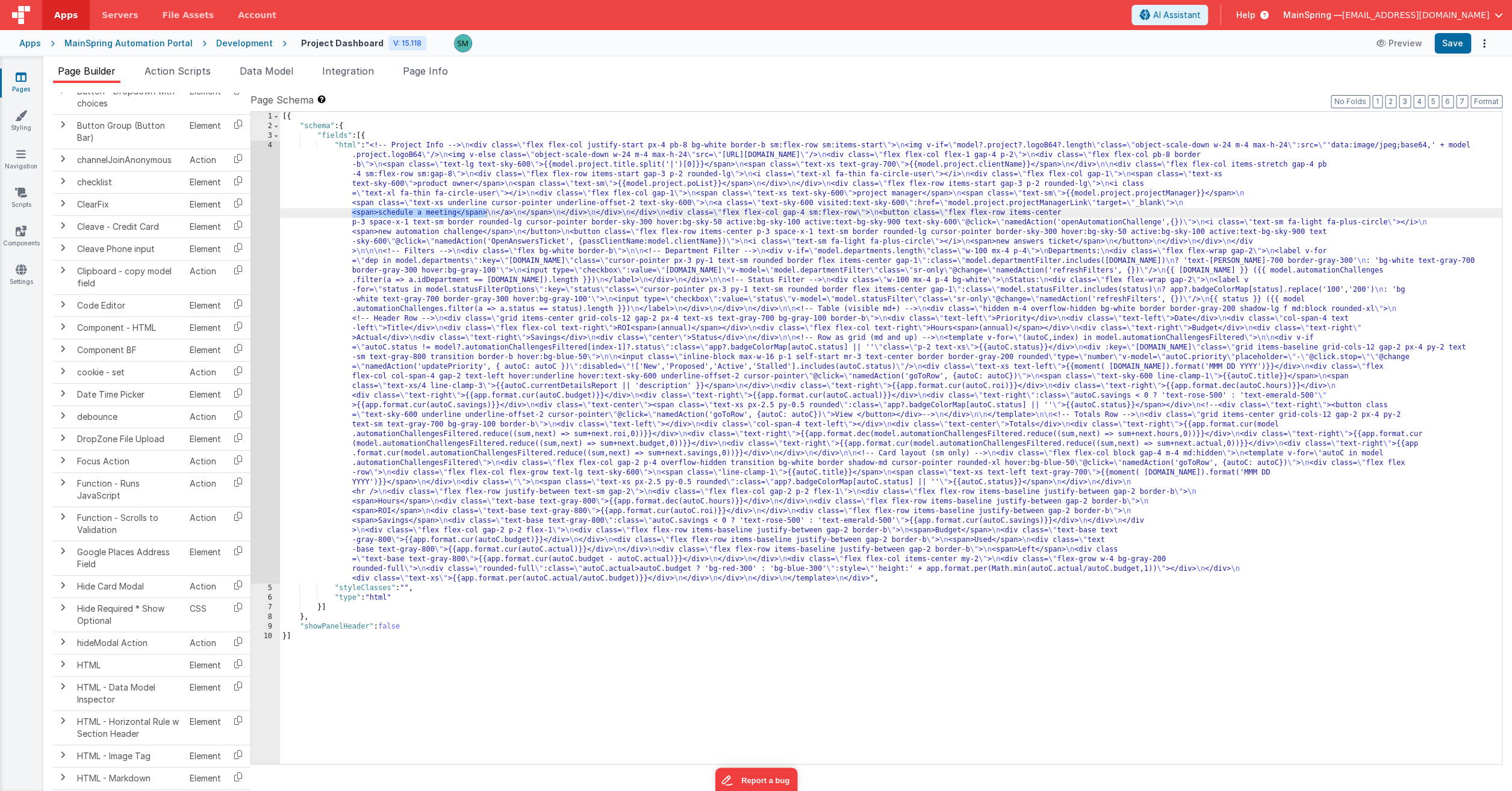
scroll to position [354, 0]
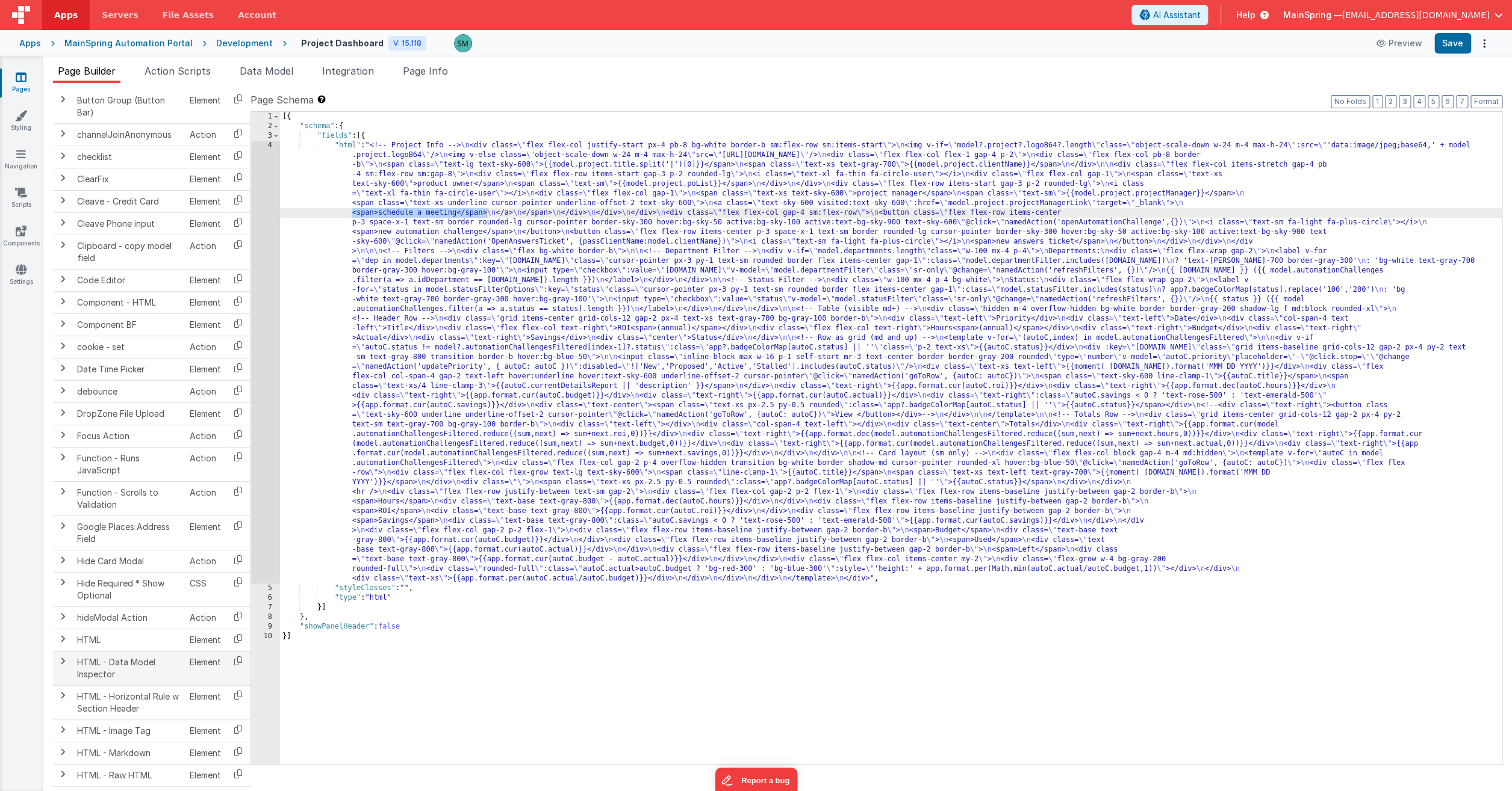
click at [162, 677] on td "HTML - Data Model Inspector" at bounding box center [128, 668] width 113 height 35
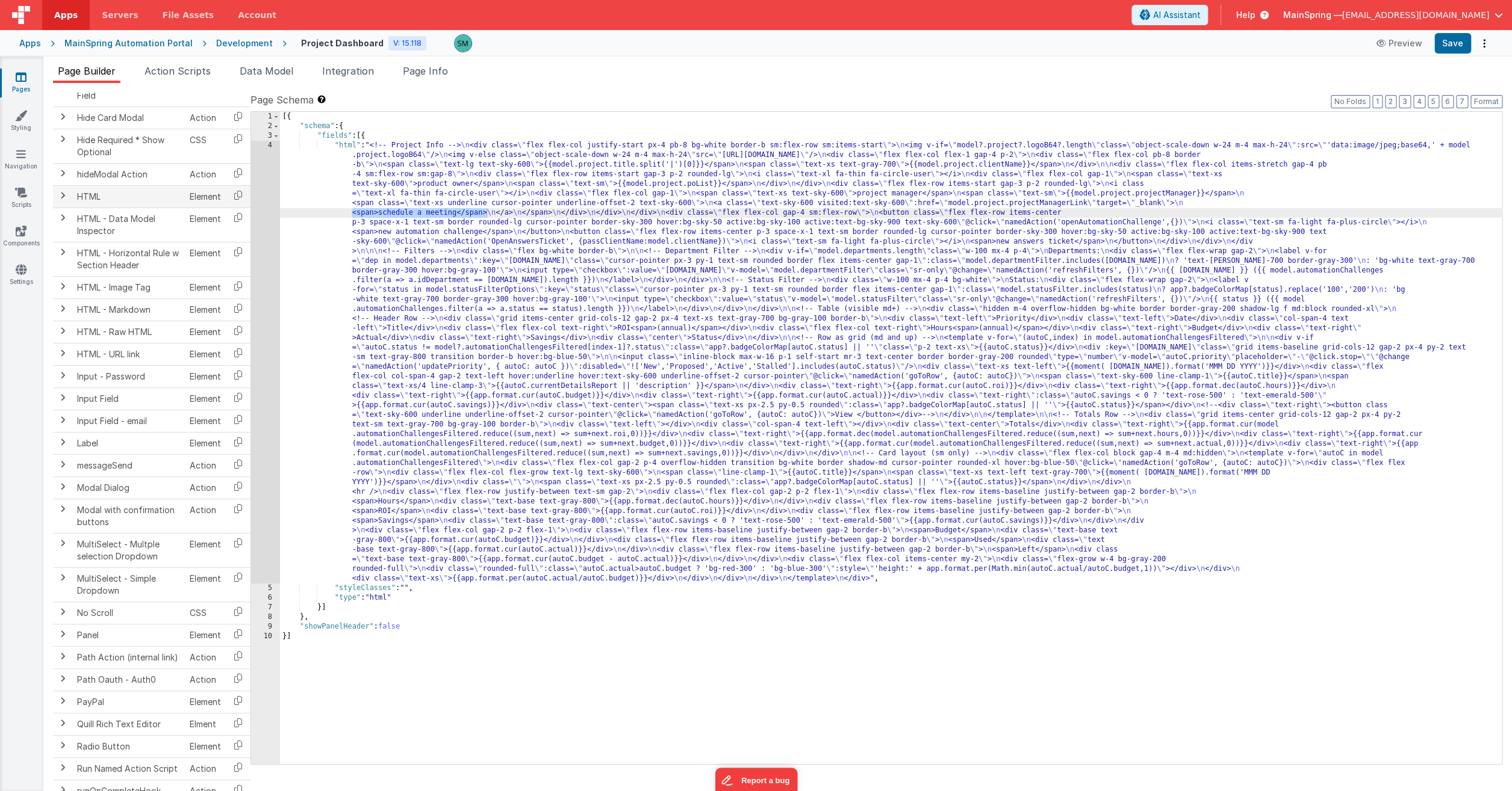
scroll to position [791, 0]
click at [63, 223] on span at bounding box center [63, 223] width 10 height 10
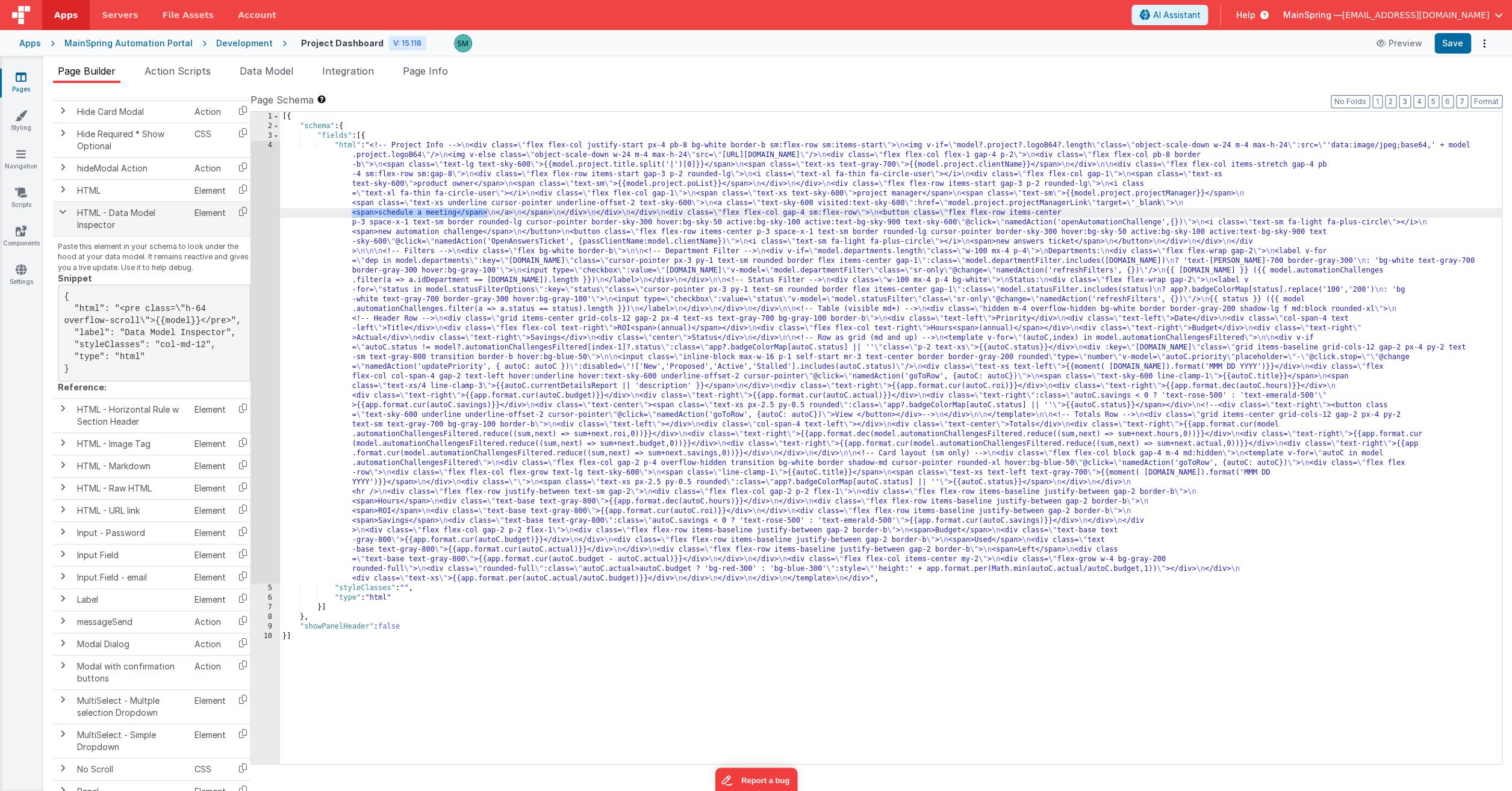
click at [61, 210] on span at bounding box center [63, 212] width 10 height 10
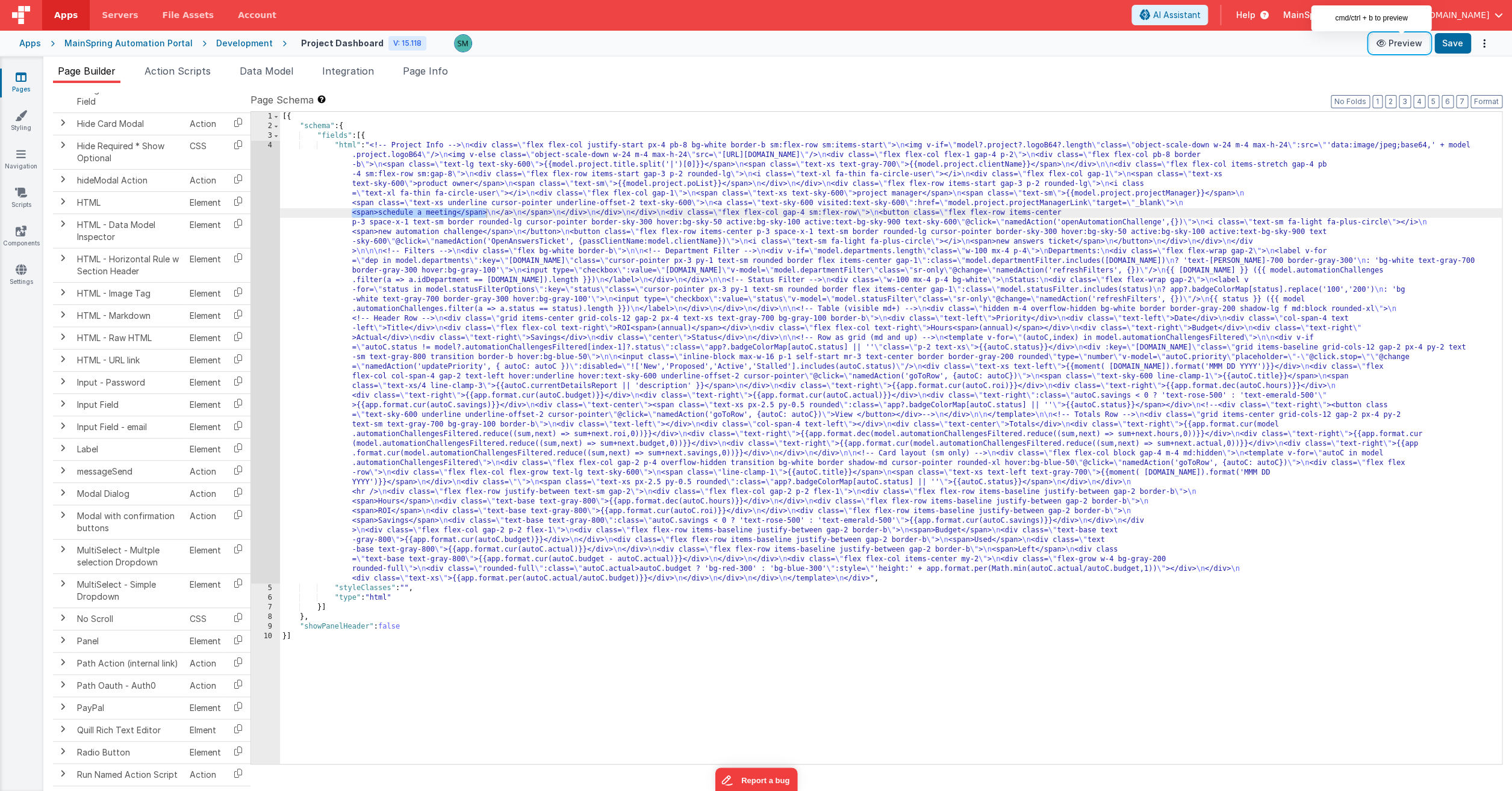
click at [1413, 38] on button "Preview" at bounding box center [1399, 43] width 60 height 19
click at [263, 70] on span "Data Model" at bounding box center [266, 71] width 54 height 12
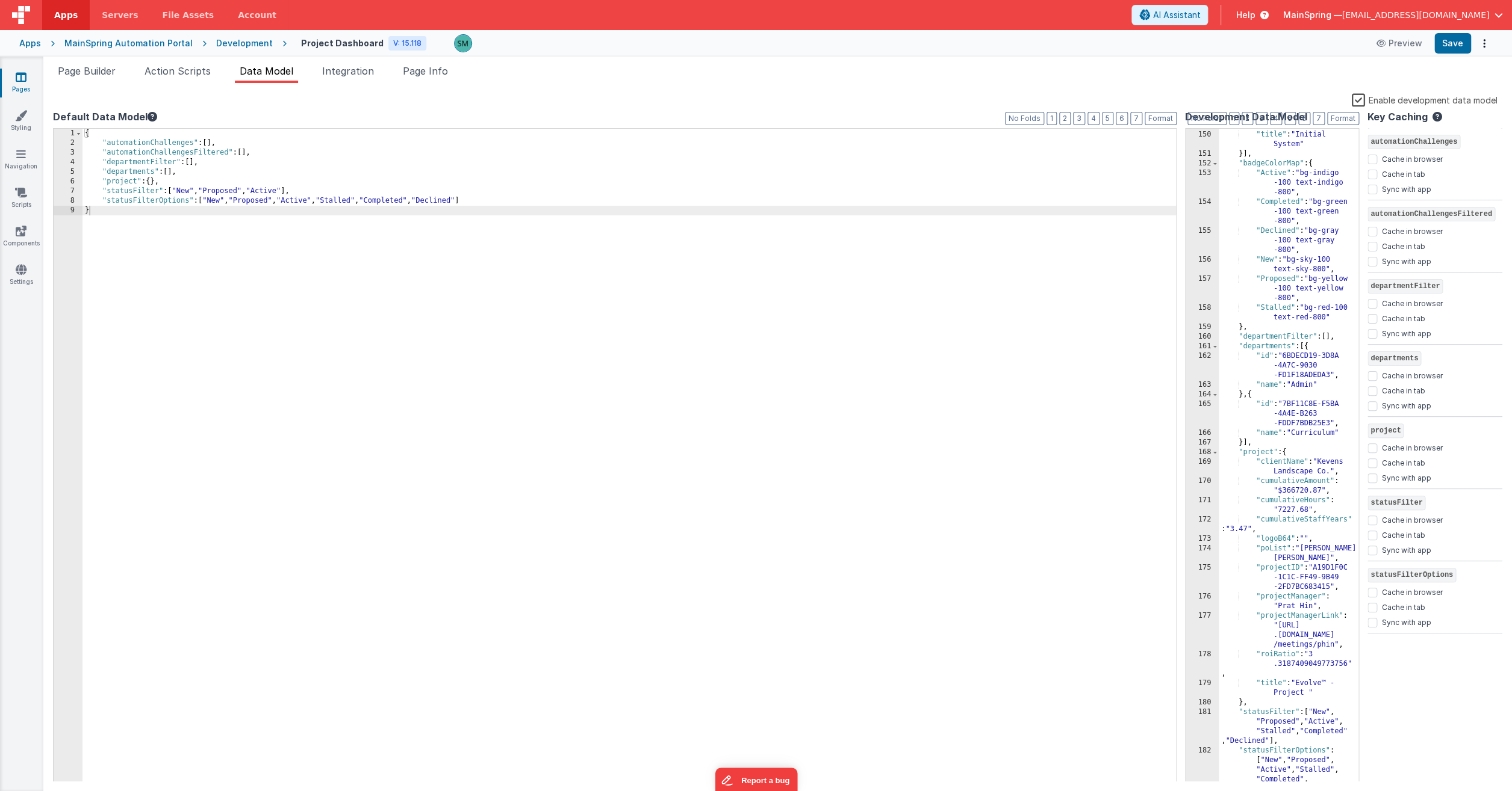
scroll to position [3515, 0]
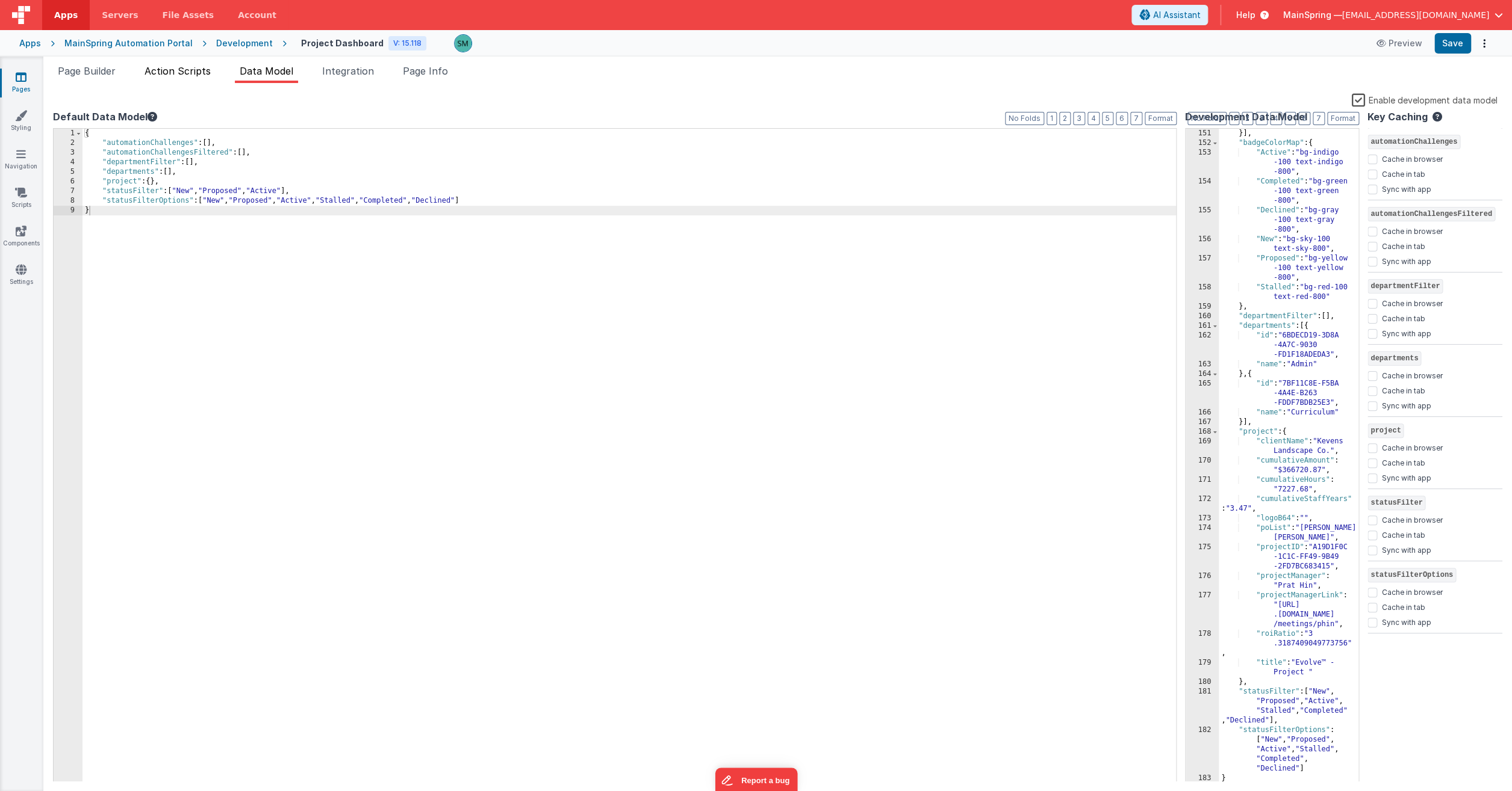
click at [187, 82] on li "Action Scripts" at bounding box center [177, 74] width 76 height 19
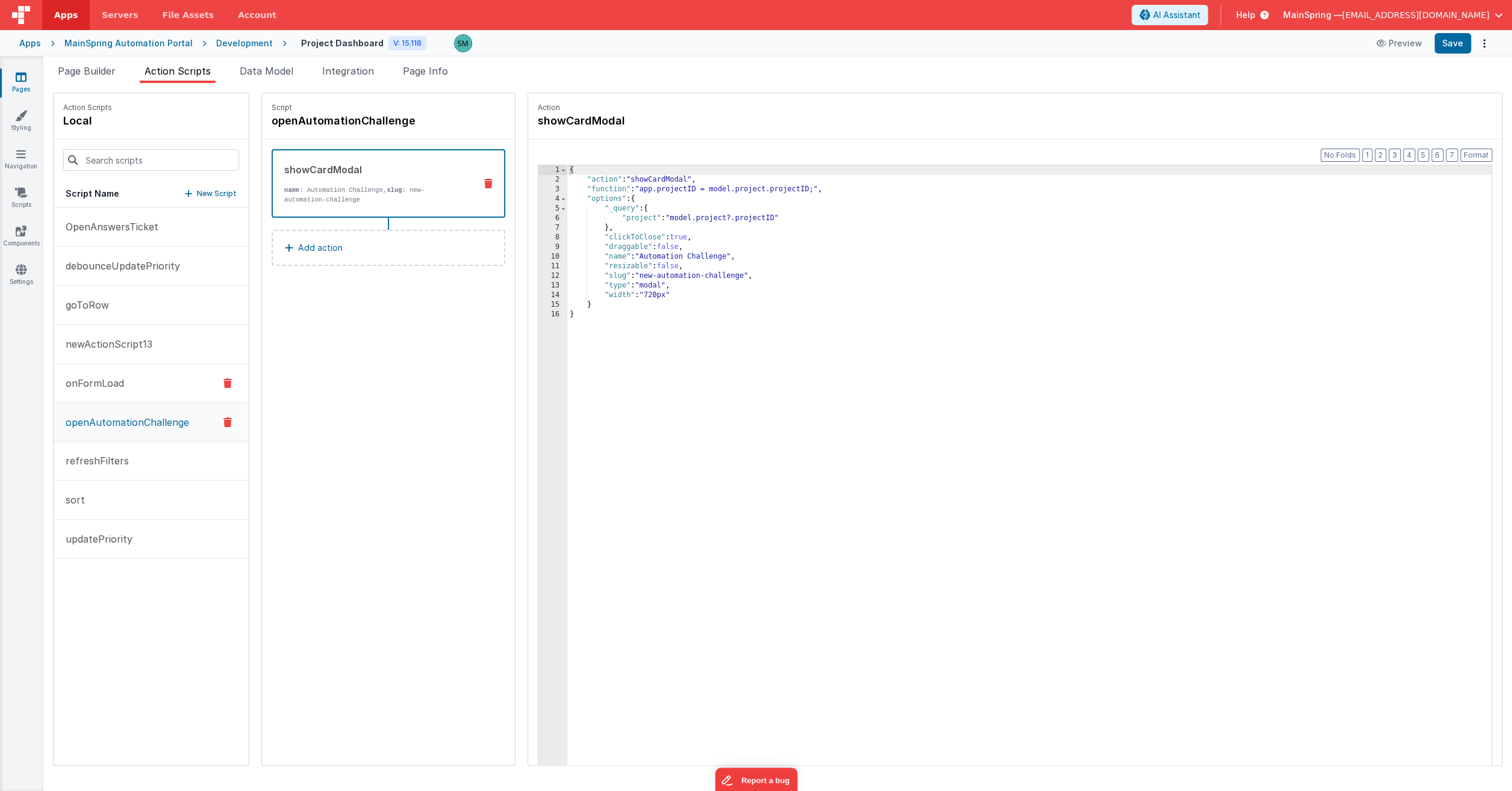
click at [115, 379] on p "onFormLoad" at bounding box center [90, 384] width 65 height 15
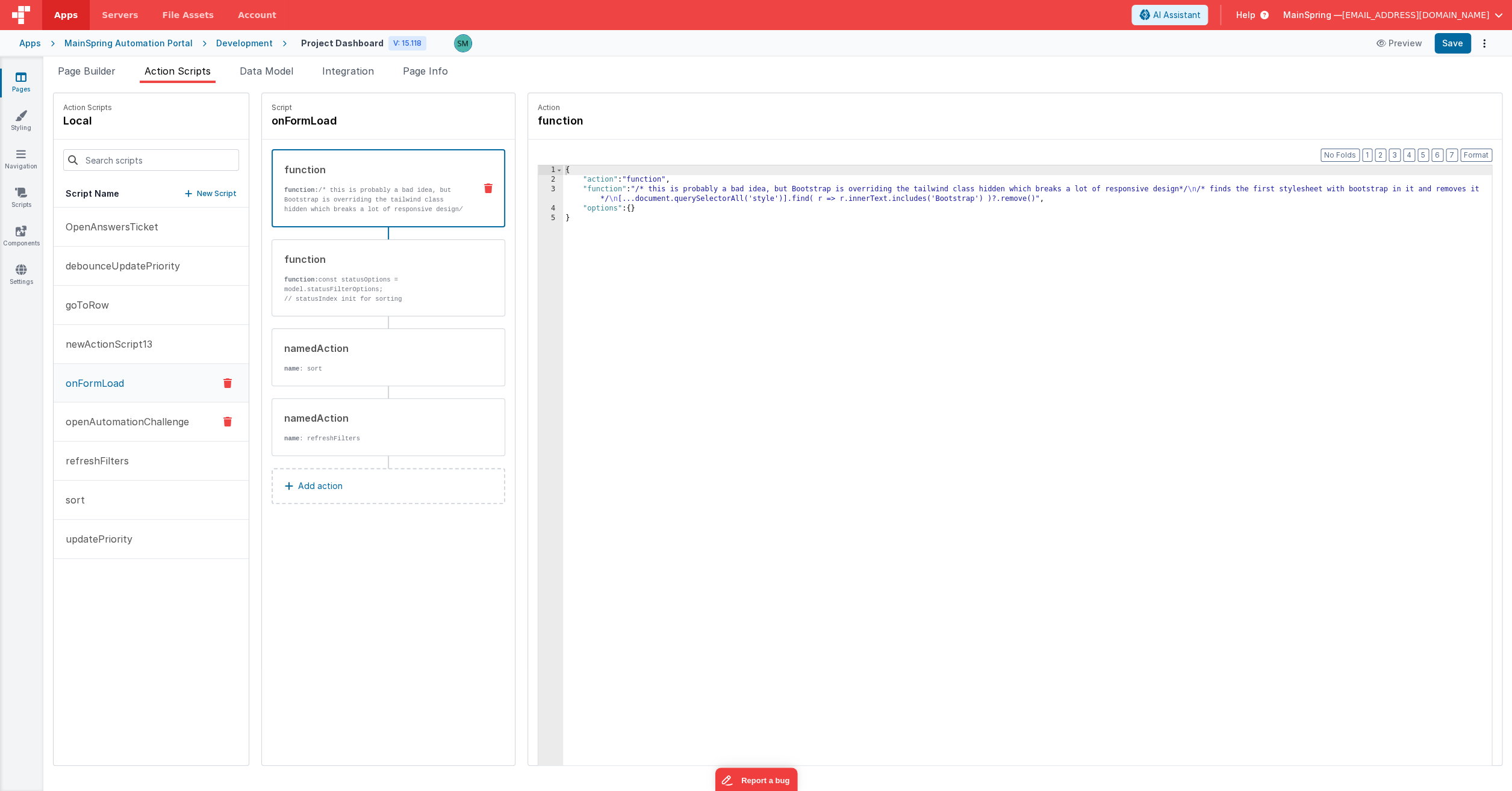
click at [111, 423] on p "openAutomationChallenge" at bounding box center [124, 422] width 131 height 15
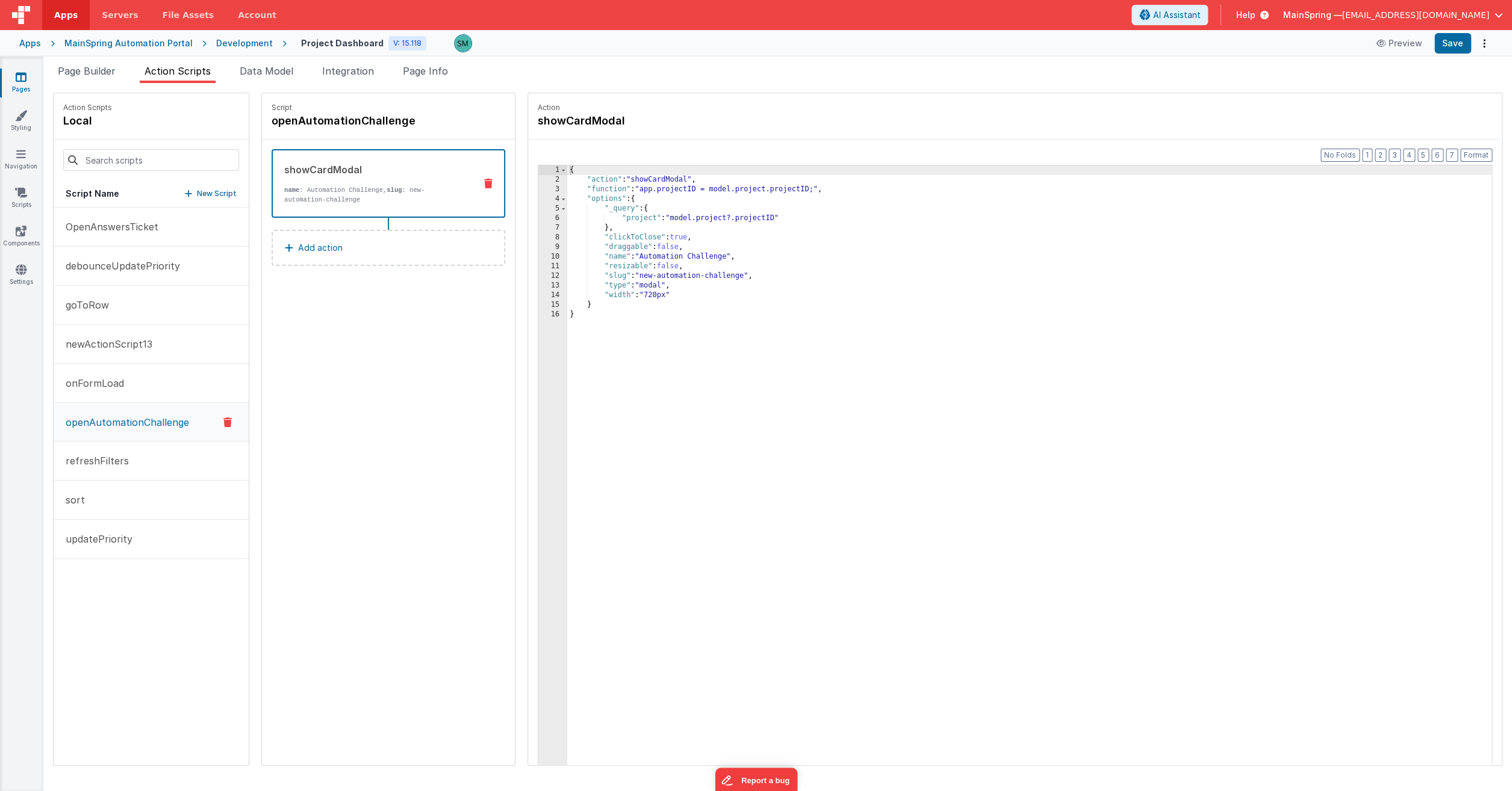
click at [229, 43] on div "Development" at bounding box center [244, 43] width 57 height 12
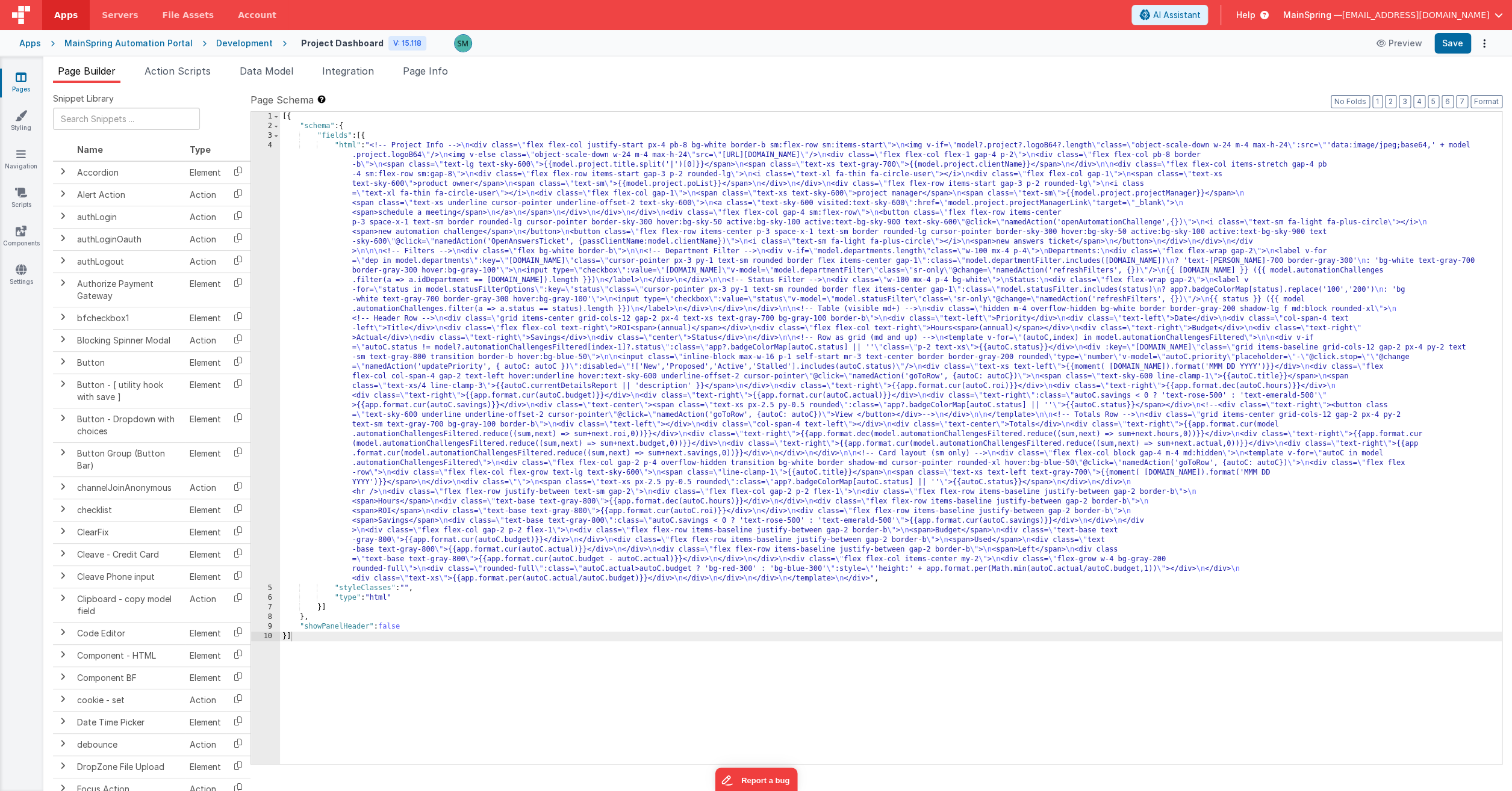
click at [134, 45] on div "MainSpring Automation Portal" at bounding box center [129, 43] width 128 height 12
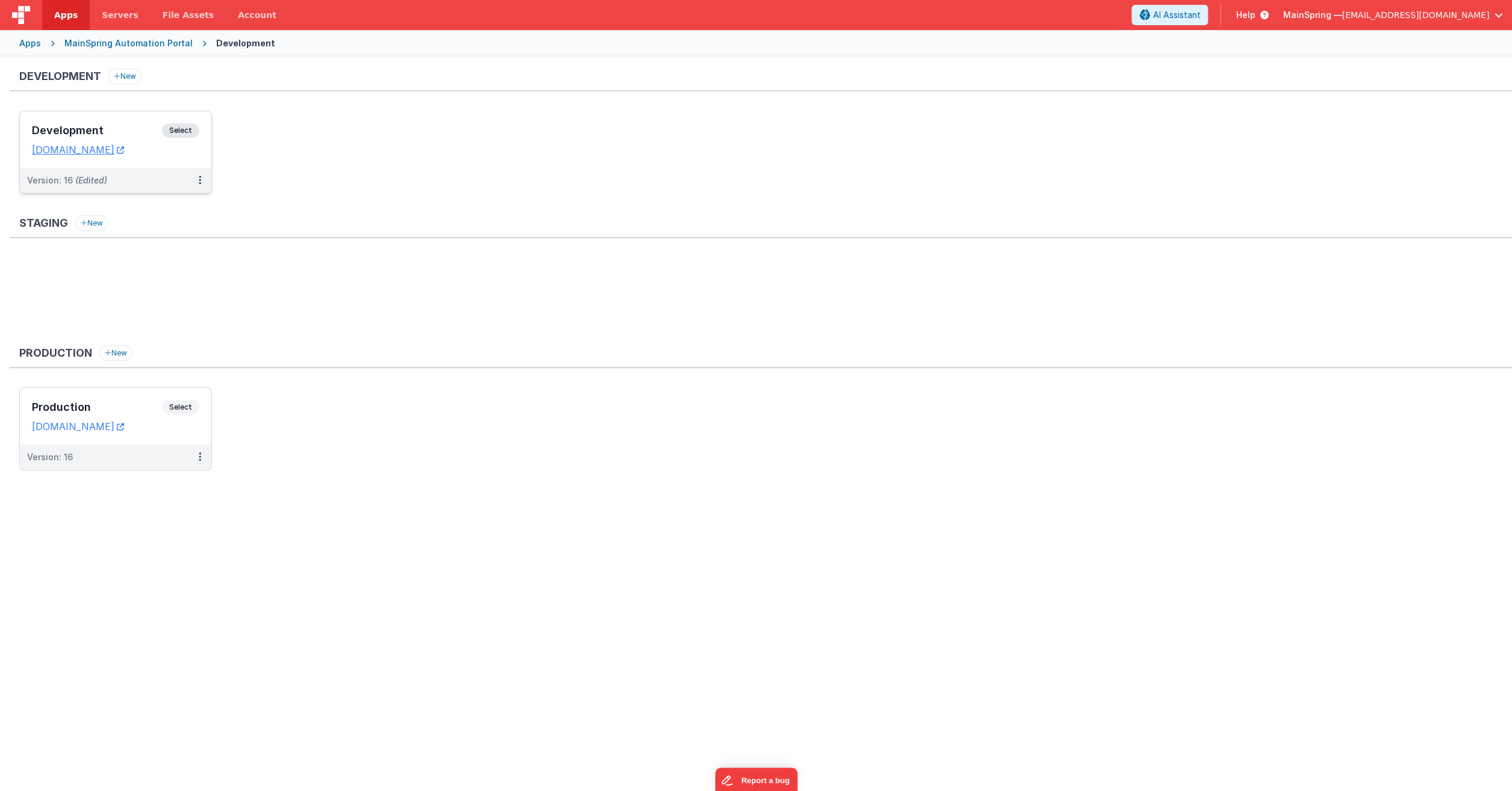
click at [193, 153] on dd "[DOMAIN_NAME]" at bounding box center [115, 150] width 168 height 12
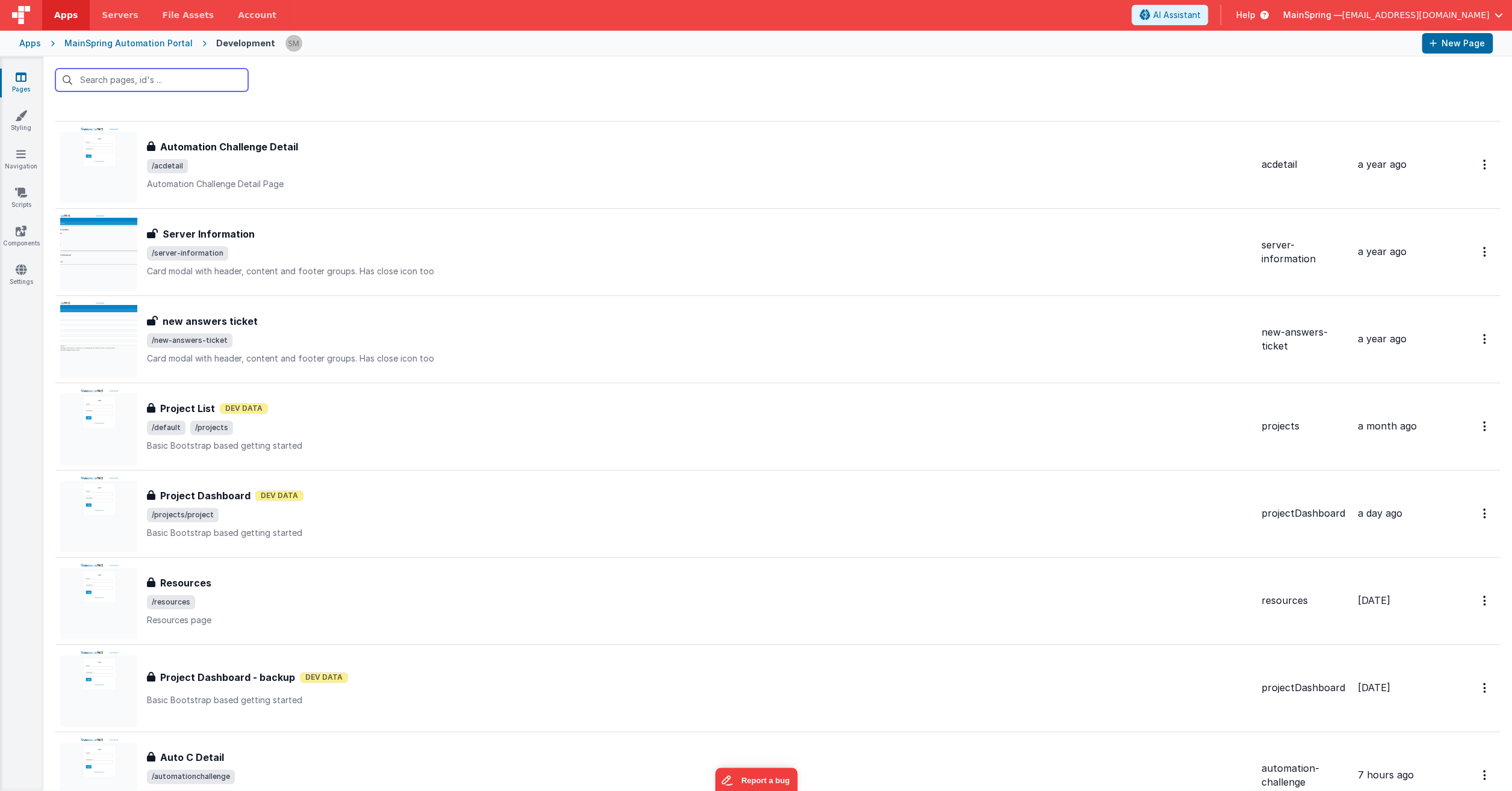
scroll to position [565, 0]
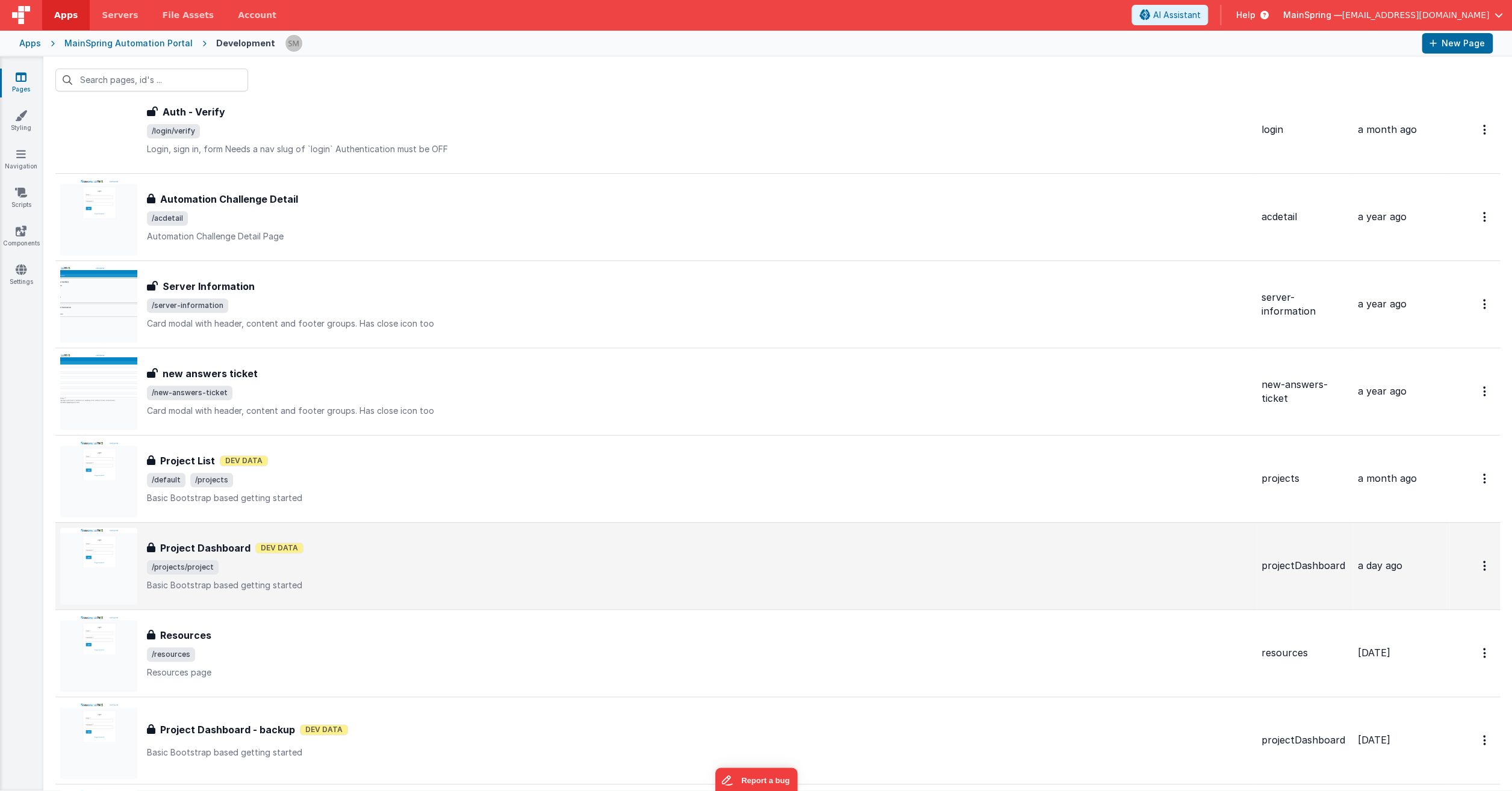
click at [567, 547] on div "Project Dashboard Dev Data" at bounding box center [699, 548] width 1105 height 15
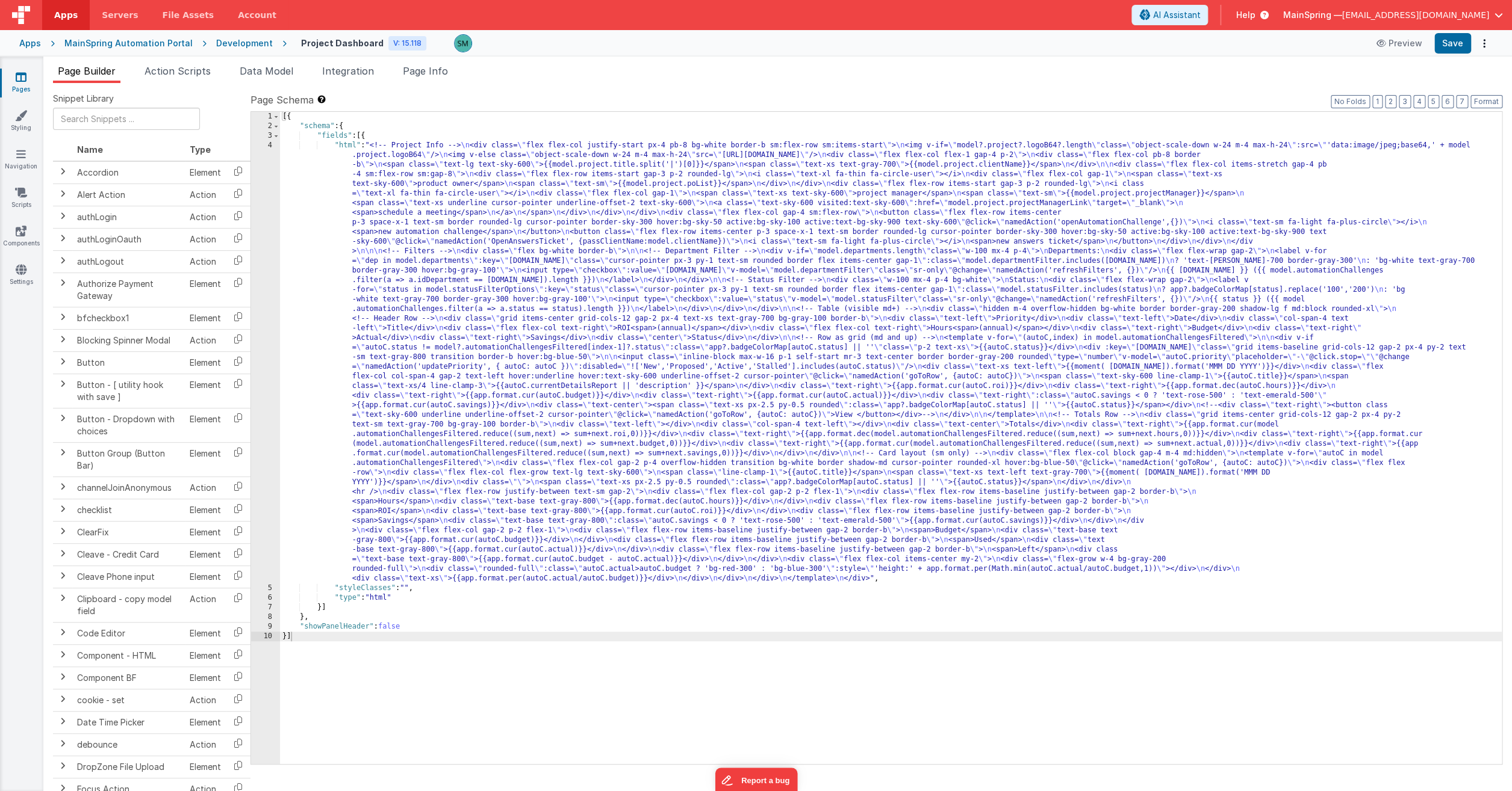
click at [1488, 76] on ul "Page Builder Action Scripts Data Model Integration Page Info" at bounding box center [777, 74] width 1469 height 19
click at [268, 146] on div "4" at bounding box center [265, 362] width 29 height 443
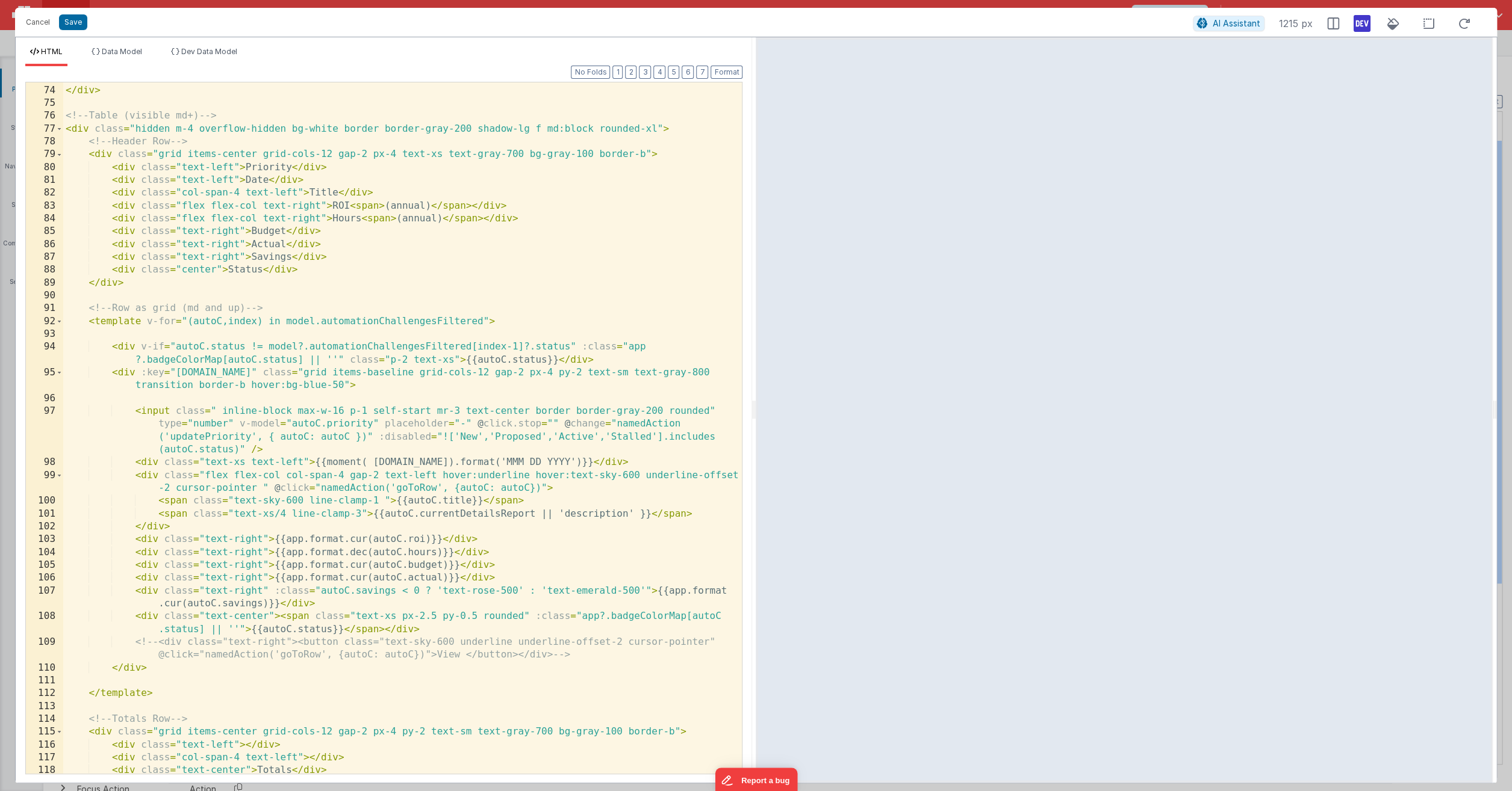
scroll to position [1076, 0]
click at [33, 21] on button "Cancel" at bounding box center [38, 22] width 36 height 17
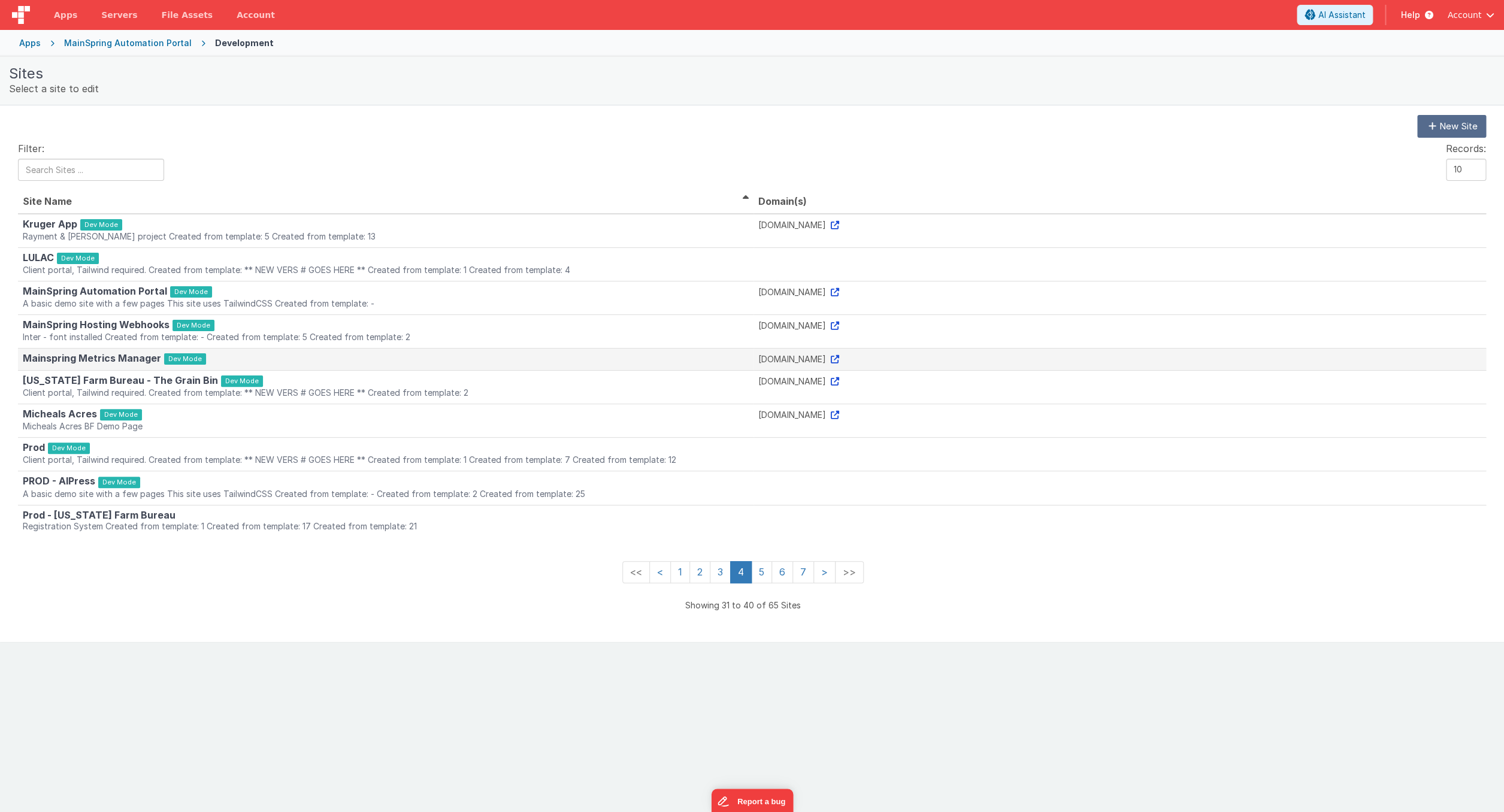
click at [399, 358] on h4 "Mainspring Metrics Manager [PERSON_NAME]" at bounding box center [386, 359] width 726 height 12
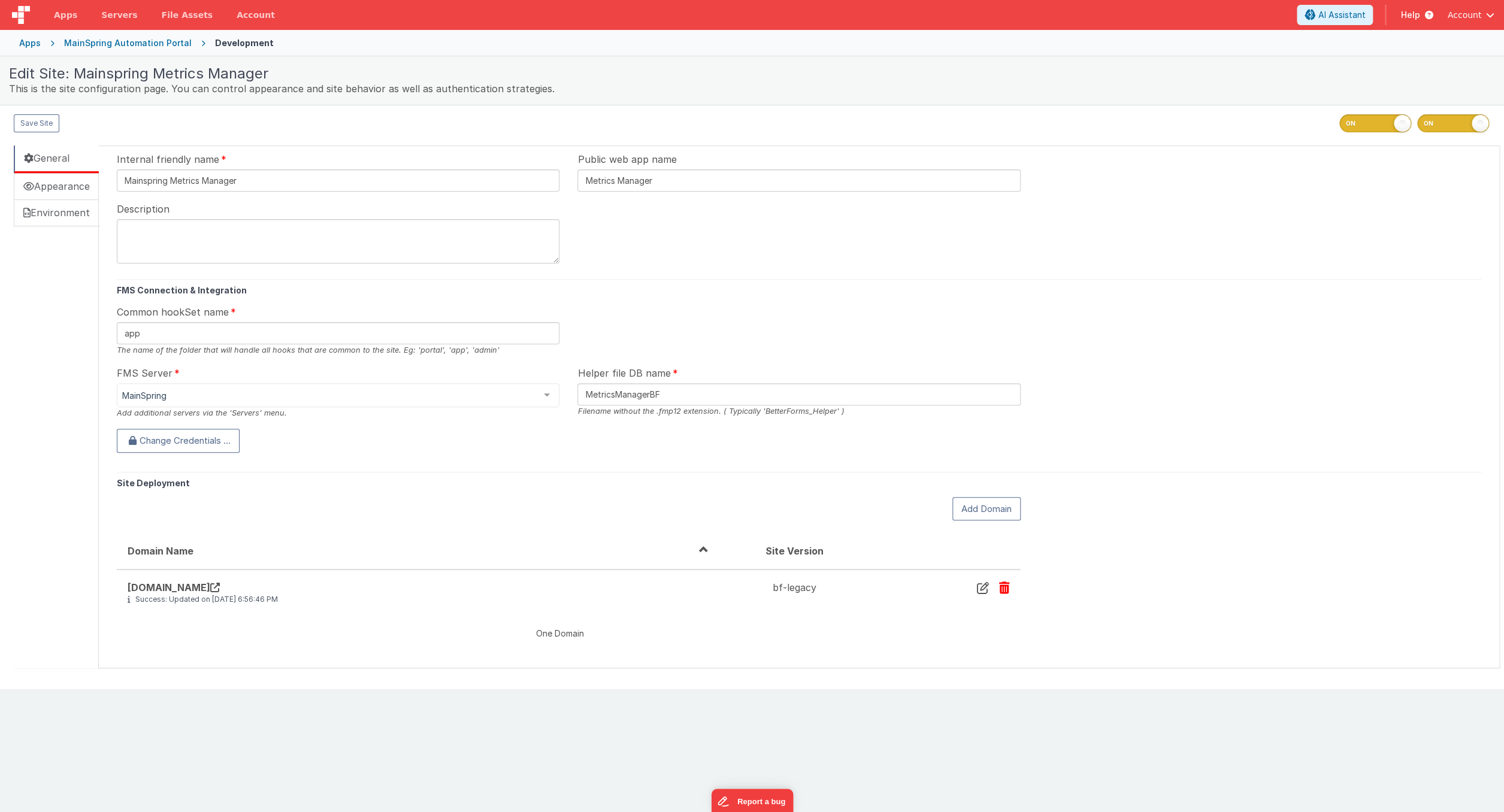
click at [124, 44] on div "MainSpring Automation Portal" at bounding box center [128, 43] width 127 height 12
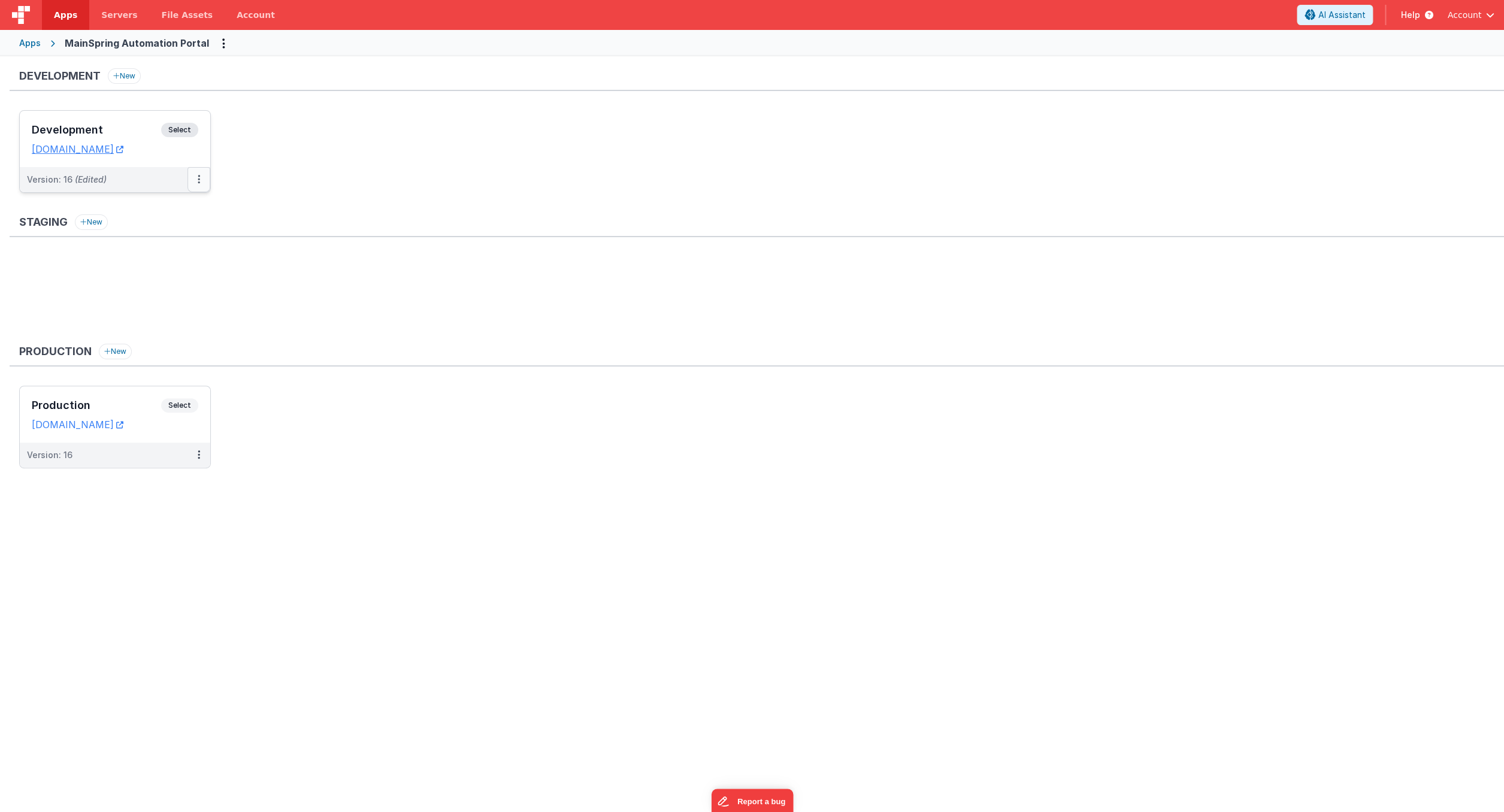
click at [200, 181] on button at bounding box center [198, 179] width 23 height 25
click at [389, 129] on div at bounding box center [752, 406] width 1504 height 812
